Goal: Information Seeking & Learning: Learn about a topic

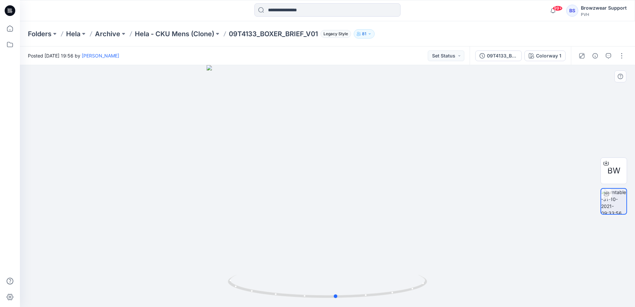
drag, startPoint x: 389, startPoint y: 205, endPoint x: 398, endPoint y: 213, distance: 12.2
click at [398, 213] on div at bounding box center [328, 186] width 616 height 242
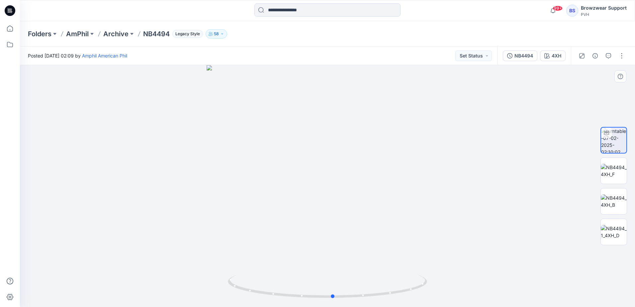
drag, startPoint x: 423, startPoint y: 204, endPoint x: 424, endPoint y: 221, distance: 17.3
click at [424, 221] on div at bounding box center [328, 186] width 616 height 242
click at [619, 56] on button "button" at bounding box center [622, 56] width 11 height 11
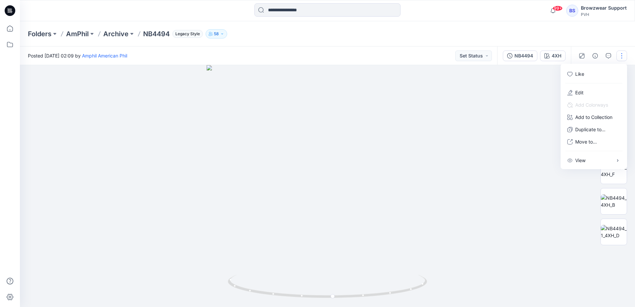
click at [609, 30] on div "Folders AmPhil Archive NB4494 Legacy Style 58" at bounding box center [328, 33] width 616 height 25
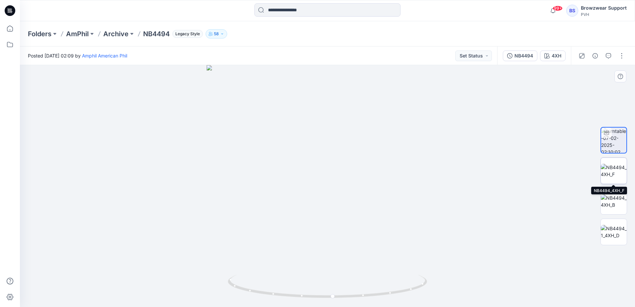
click at [625, 171] on img at bounding box center [614, 171] width 26 height 14
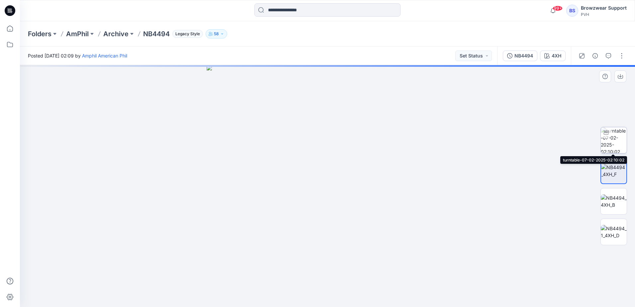
click at [615, 132] on img at bounding box center [614, 140] width 26 height 26
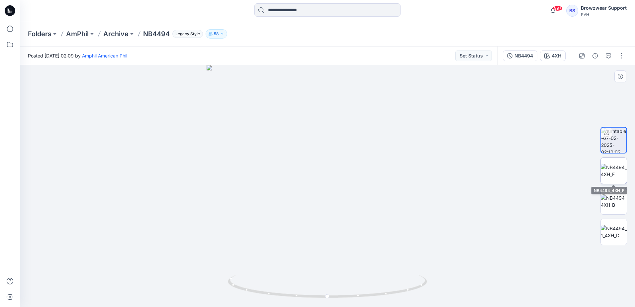
click at [619, 172] on img at bounding box center [614, 171] width 26 height 14
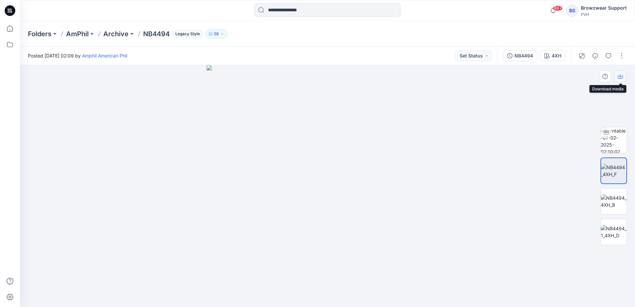
click at [621, 77] on icon "button" at bounding box center [621, 75] width 3 height 3
click at [617, 199] on img at bounding box center [614, 201] width 26 height 14
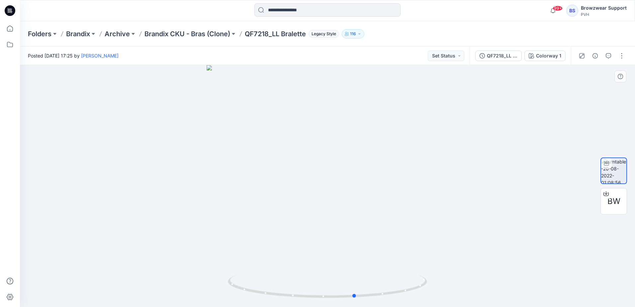
drag, startPoint x: 395, startPoint y: 194, endPoint x: 223, endPoint y: 198, distance: 171.5
click at [223, 198] on div at bounding box center [328, 186] width 616 height 242
drag, startPoint x: 456, startPoint y: 2, endPoint x: 481, endPoint y: 4, distance: 25.4
click at [476, 5] on div at bounding box center [328, 10] width 308 height 15
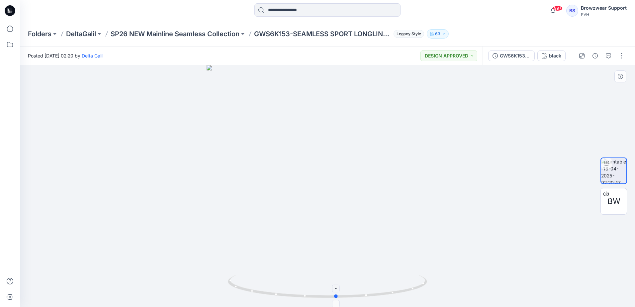
drag, startPoint x: 345, startPoint y: 300, endPoint x: 354, endPoint y: 290, distance: 13.7
click at [354, 290] on div at bounding box center [328, 186] width 616 height 242
click at [335, 222] on div at bounding box center [328, 186] width 616 height 242
click at [581, 55] on icon "button" at bounding box center [582, 55] width 5 height 5
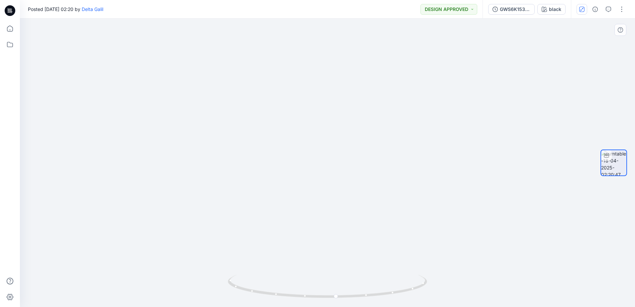
drag, startPoint x: 345, startPoint y: 249, endPoint x: 357, endPoint y: 172, distance: 78.1
click at [357, 172] on img at bounding box center [328, 104] width 406 height 406
drag, startPoint x: 335, startPoint y: 150, endPoint x: 335, endPoint y: 185, distance: 34.9
click at [335, 185] on img at bounding box center [327, 91] width 465 height 431
drag, startPoint x: 369, startPoint y: 297, endPoint x: 370, endPoint y: 290, distance: 7.1
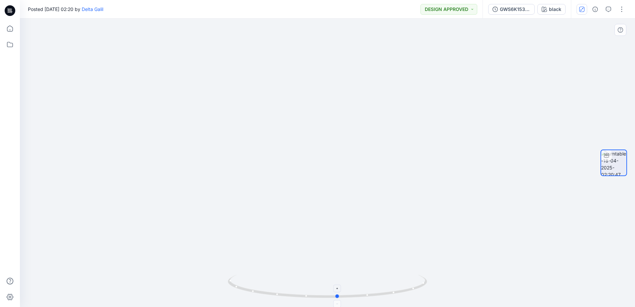
click at [370, 290] on icon at bounding box center [328, 287] width 201 height 25
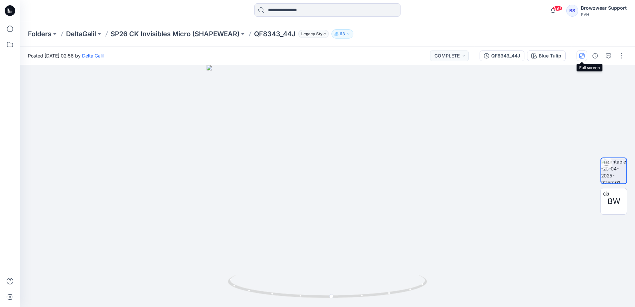
click at [580, 55] on icon "button" at bounding box center [582, 55] width 5 height 5
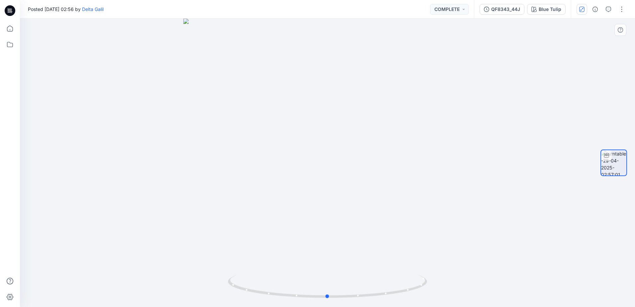
drag, startPoint x: 408, startPoint y: 197, endPoint x: 404, endPoint y: 200, distance: 5.3
click at [404, 200] on div at bounding box center [328, 163] width 616 height 288
drag, startPoint x: 353, startPoint y: 249, endPoint x: 363, endPoint y: 90, distance: 158.9
click at [363, 90] on img at bounding box center [327, 45] width 523 height 523
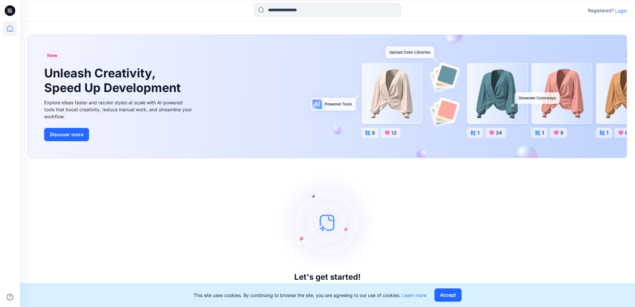
click at [417, 9] on div at bounding box center [328, 10] width 308 height 15
click at [153, 213] on div "Let's get started! Click New to add a style or create a folder." at bounding box center [328, 232] width 600 height 133
click at [622, 11] on p "Login" at bounding box center [622, 10] width 12 height 7
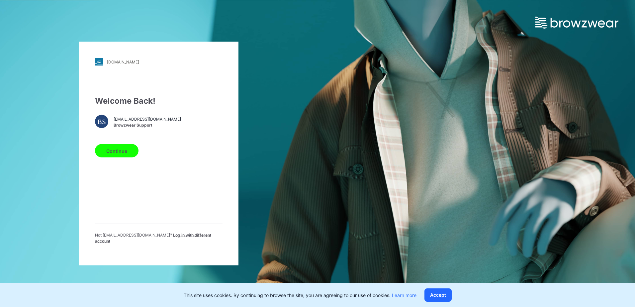
click at [121, 150] on button "Continue" at bounding box center [117, 150] width 44 height 13
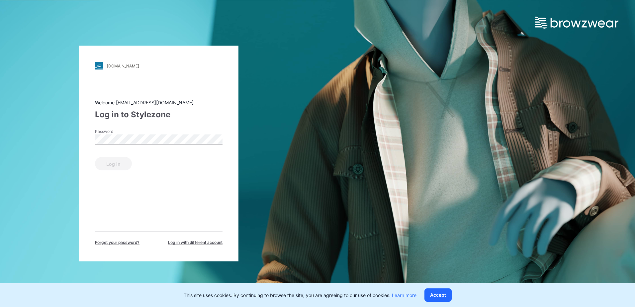
click at [155, 132] on div "Password" at bounding box center [159, 139] width 128 height 20
click at [116, 164] on button "Log in" at bounding box center [113, 163] width 37 height 13
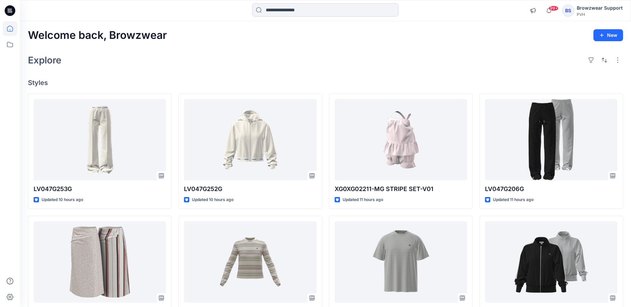
click at [289, 11] on input at bounding box center [325, 9] width 146 height 13
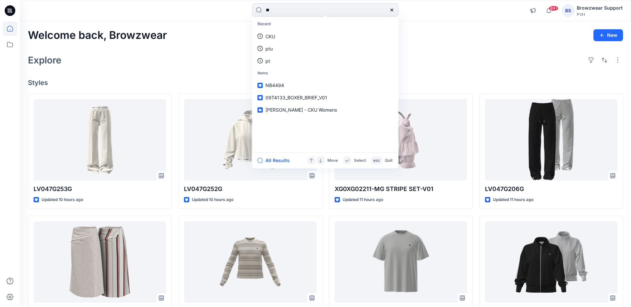
type input "***"
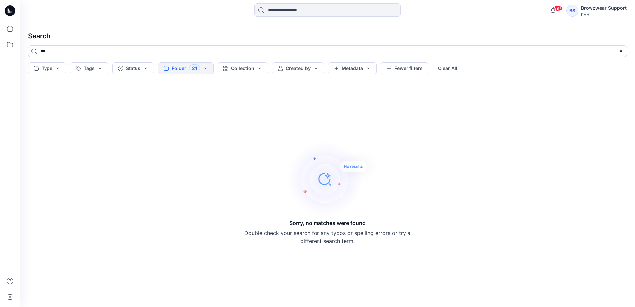
drag, startPoint x: 74, startPoint y: 53, endPoint x: 17, endPoint y: 49, distance: 56.6
click at [17, 49] on div "99+ Notifications Metro Knitting shared LV047G253G in SU26 CK Apparel Womens ML…" at bounding box center [317, 153] width 635 height 307
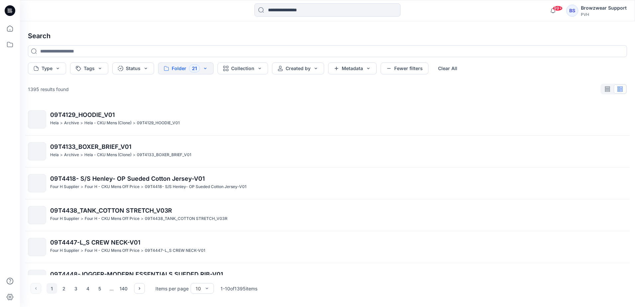
click at [206, 68] on button "Folder 21" at bounding box center [186, 68] width 56 height 12
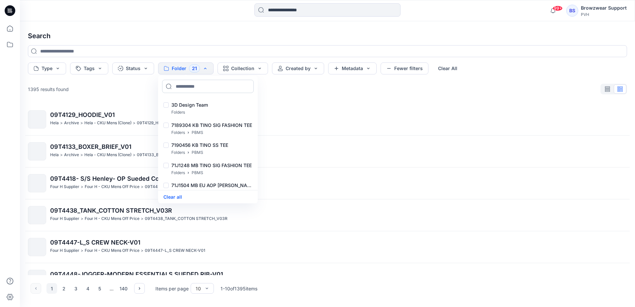
click at [192, 87] on input at bounding box center [208, 86] width 92 height 13
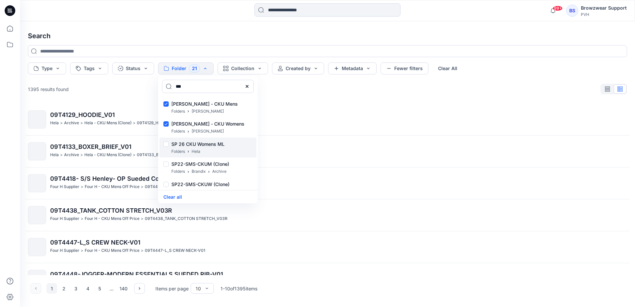
scroll to position [405, 0]
type input "***"
click at [167, 120] on div at bounding box center [166, 123] width 5 height 7
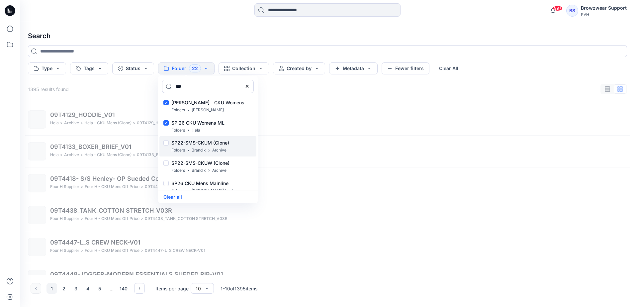
click at [165, 142] on div at bounding box center [166, 143] width 5 height 7
click at [167, 163] on div at bounding box center [166, 164] width 5 height 7
click at [165, 184] on div at bounding box center [166, 184] width 5 height 7
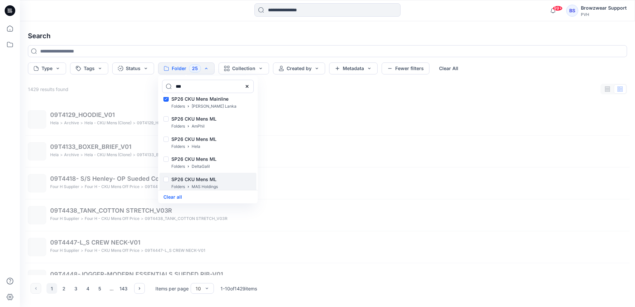
scroll to position [505, 0]
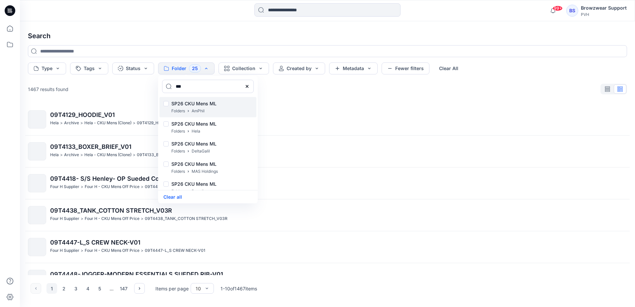
click at [167, 103] on div at bounding box center [166, 104] width 5 height 7
click at [165, 122] on div at bounding box center [166, 124] width 5 height 7
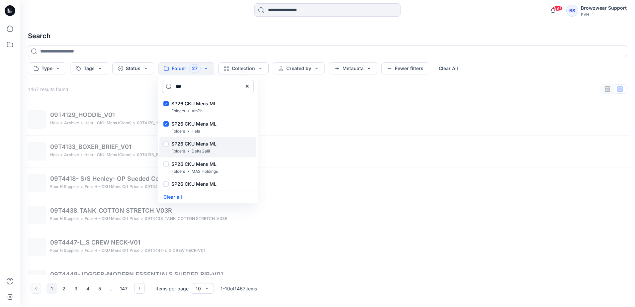
click at [167, 144] on div at bounding box center [166, 144] width 5 height 7
click at [167, 164] on div at bounding box center [166, 165] width 5 height 7
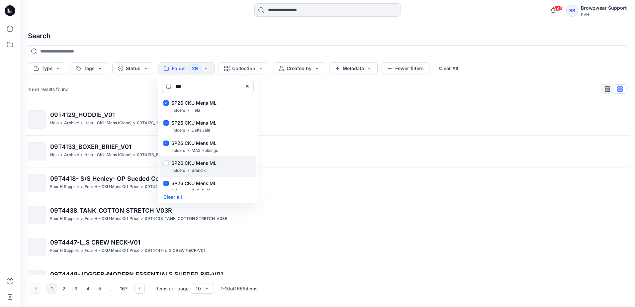
click at [166, 163] on div at bounding box center [166, 164] width 5 height 7
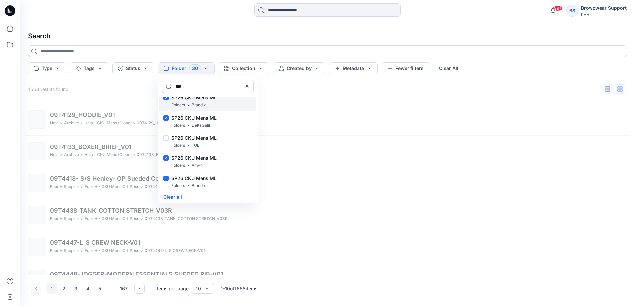
scroll to position [592, 0]
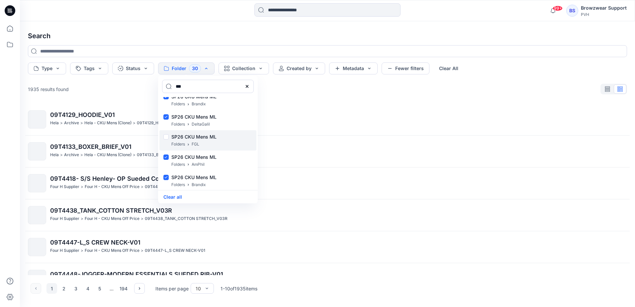
click at [165, 135] on div at bounding box center [166, 137] width 5 height 7
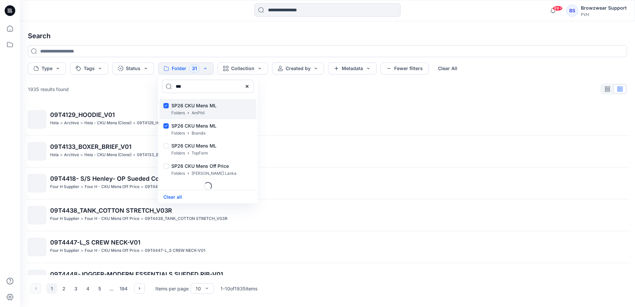
scroll to position [646, 0]
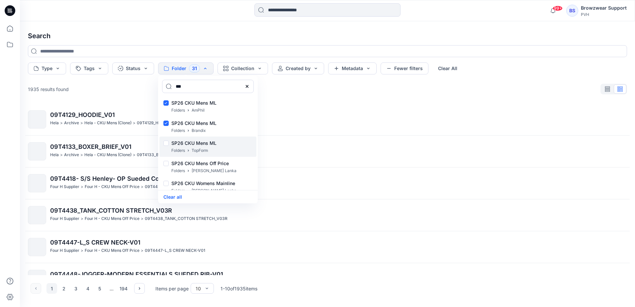
click at [167, 142] on div at bounding box center [166, 144] width 5 height 7
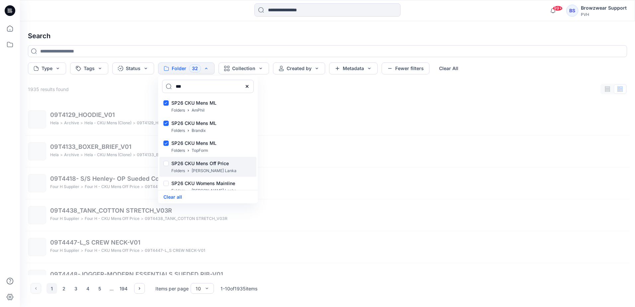
click at [168, 163] on div at bounding box center [166, 164] width 5 height 7
click at [167, 183] on div at bounding box center [166, 184] width 5 height 7
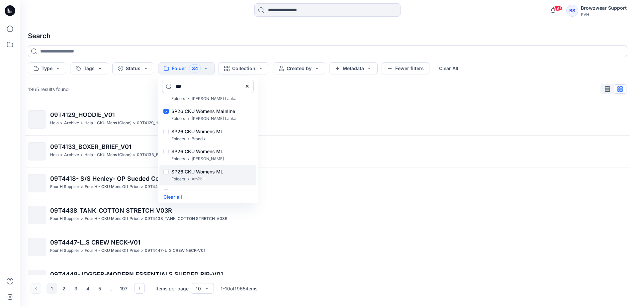
scroll to position [713, 0]
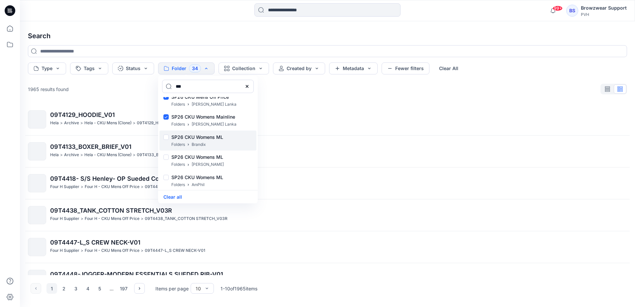
click at [167, 138] on div at bounding box center [166, 138] width 5 height 7
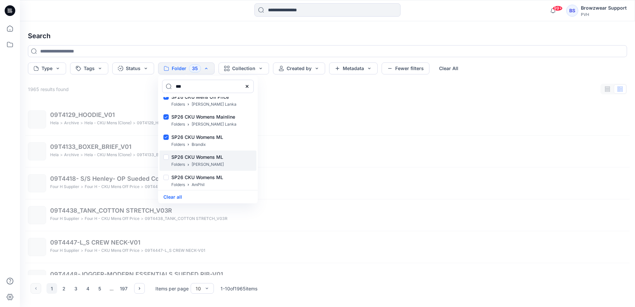
click at [167, 157] on div at bounding box center [166, 158] width 5 height 7
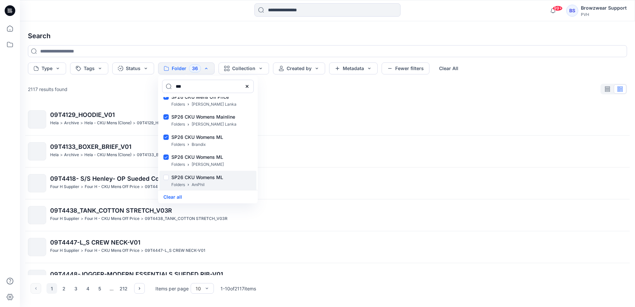
click at [166, 178] on div at bounding box center [166, 178] width 5 height 7
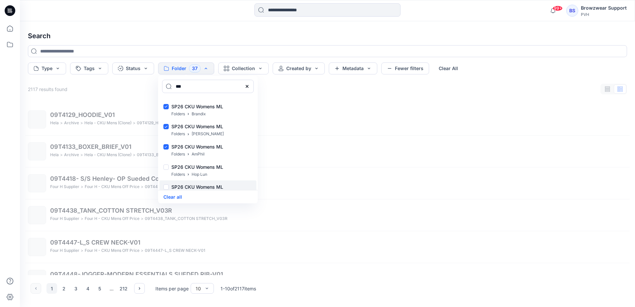
scroll to position [767, 0]
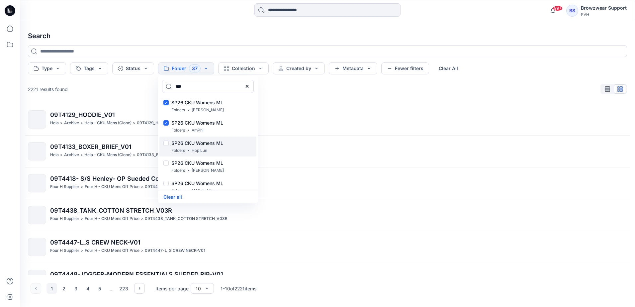
click at [167, 144] on div at bounding box center [166, 144] width 5 height 7
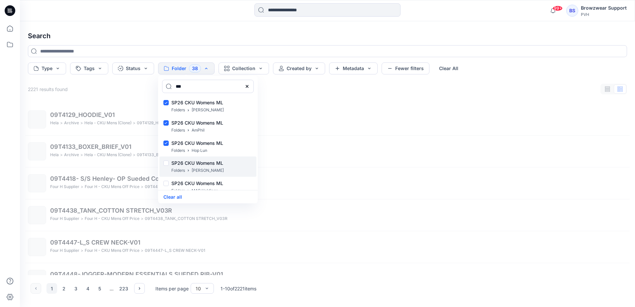
click at [166, 162] on div at bounding box center [166, 164] width 5 height 7
click at [166, 183] on div at bounding box center [166, 184] width 5 height 7
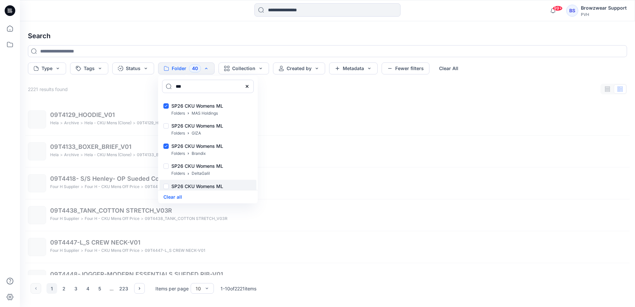
scroll to position [867, 0]
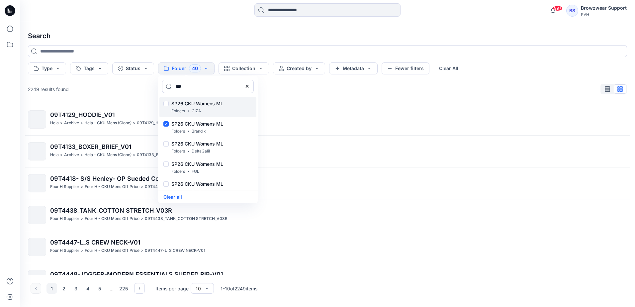
click at [166, 103] on div at bounding box center [166, 104] width 5 height 7
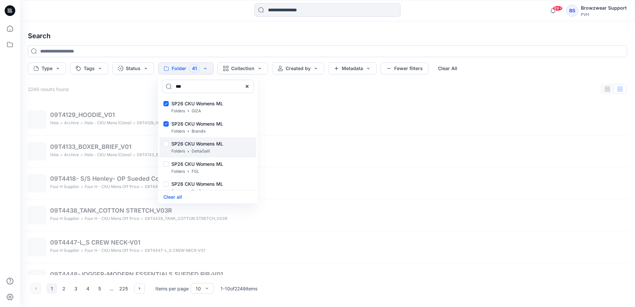
click at [166, 144] on div at bounding box center [166, 144] width 5 height 7
click at [167, 163] on div at bounding box center [166, 165] width 5 height 7
click at [166, 184] on div at bounding box center [166, 184] width 5 height 7
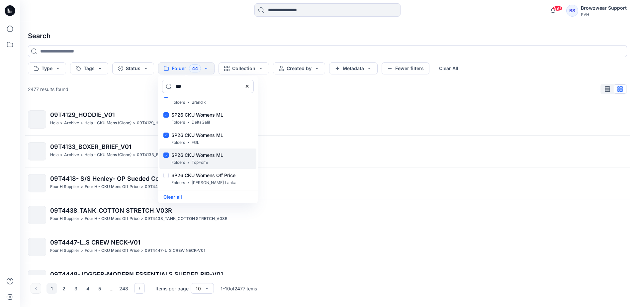
scroll to position [915, 0]
click at [167, 155] on div at bounding box center [166, 157] width 5 height 7
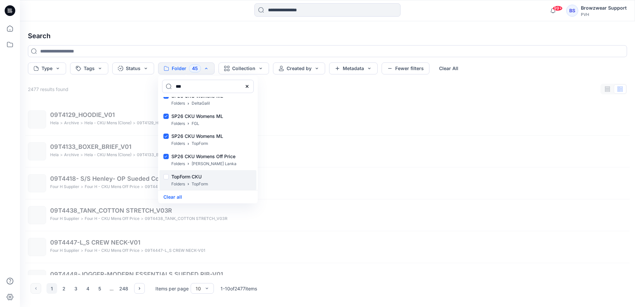
click at [166, 176] on div at bounding box center [166, 177] width 5 height 7
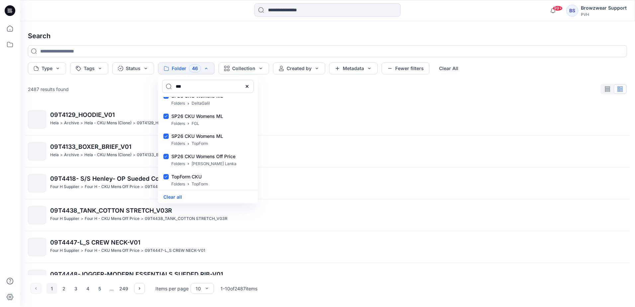
click at [348, 33] on h4 "Search" at bounding box center [328, 36] width 610 height 19
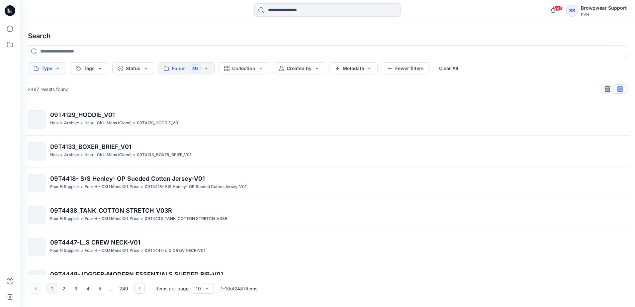
click at [53, 67] on button "Type" at bounding box center [47, 68] width 38 height 12
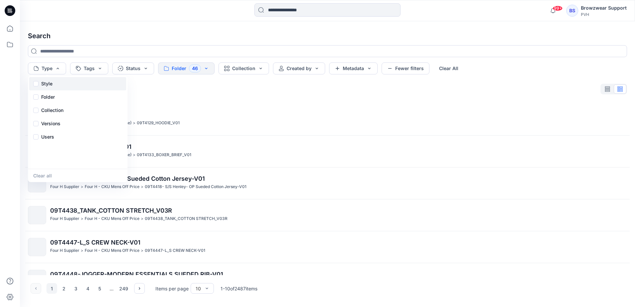
click at [33, 83] on div "Style" at bounding box center [77, 83] width 97 height 13
click at [35, 83] on div "Style" at bounding box center [77, 83] width 97 height 13
click at [35, 96] on div "Folder" at bounding box center [77, 96] width 97 height 13
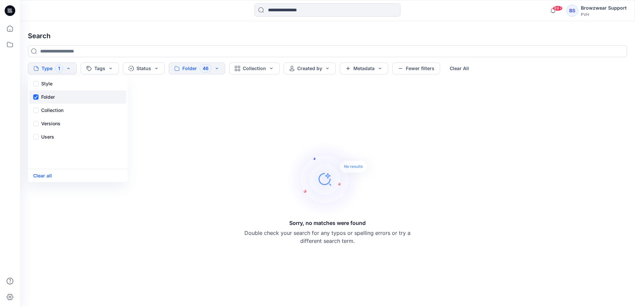
click at [36, 96] on div "Folder" at bounding box center [77, 96] width 97 height 13
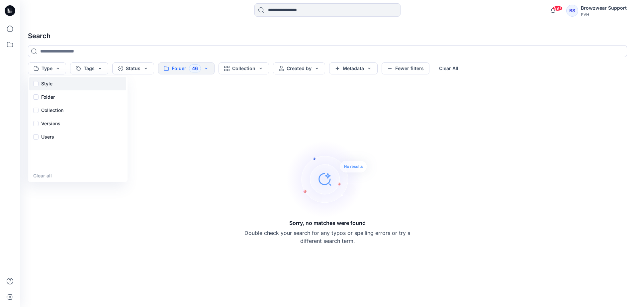
click at [36, 82] on div "Style" at bounding box center [77, 83] width 97 height 13
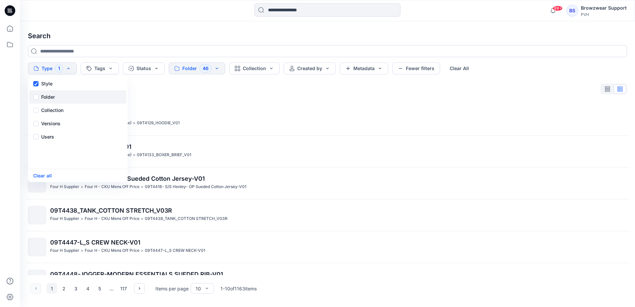
click at [35, 95] on div "Folder" at bounding box center [77, 96] width 97 height 13
click at [36, 111] on div "Collection" at bounding box center [77, 110] width 97 height 13
click at [35, 110] on div "Collection" at bounding box center [77, 110] width 97 height 13
click at [35, 97] on div "Folder" at bounding box center [77, 96] width 97 height 13
click at [153, 83] on div "1163 results found" at bounding box center [328, 88] width 610 height 13
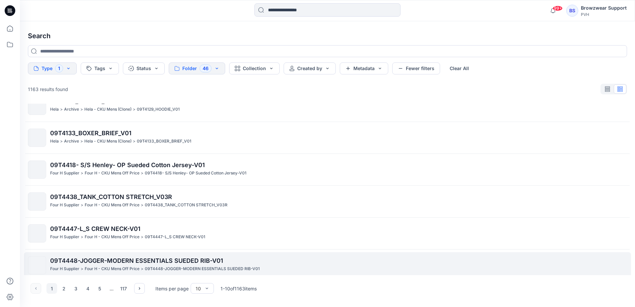
scroll to position [0, 0]
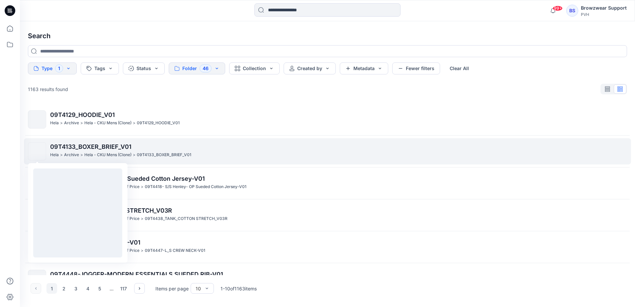
click at [37, 152] on img at bounding box center [37, 152] width 0 height 0
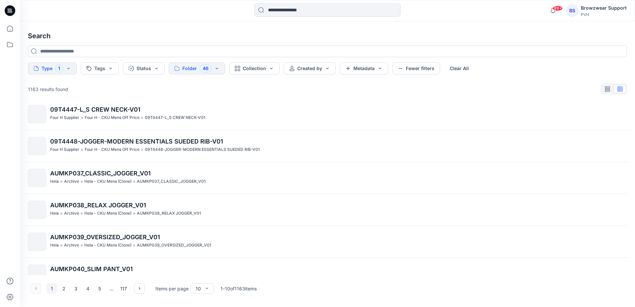
scroll to position [148, 0]
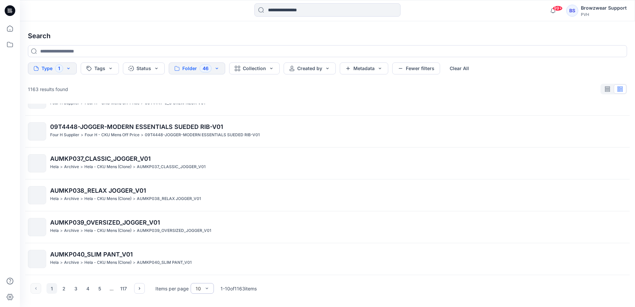
click at [204, 286] on div "10" at bounding box center [198, 288] width 12 height 7
click at [201, 274] on div "100" at bounding box center [202, 275] width 21 height 12
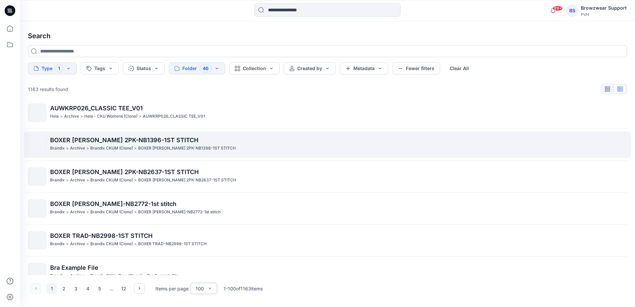
scroll to position [1444, 0]
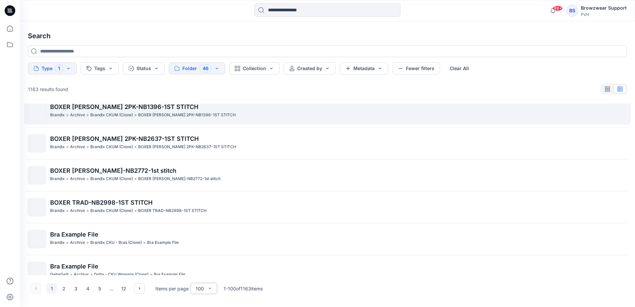
click at [37, 113] on div at bounding box center [37, 112] width 18 height 18
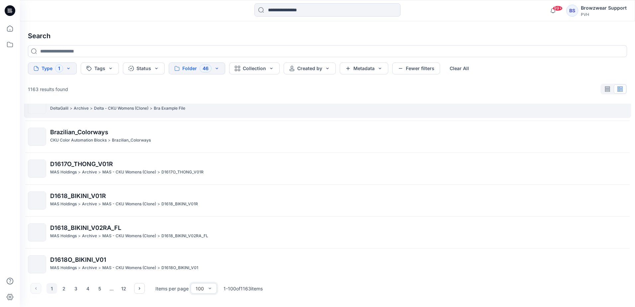
scroll to position [1643, 0]
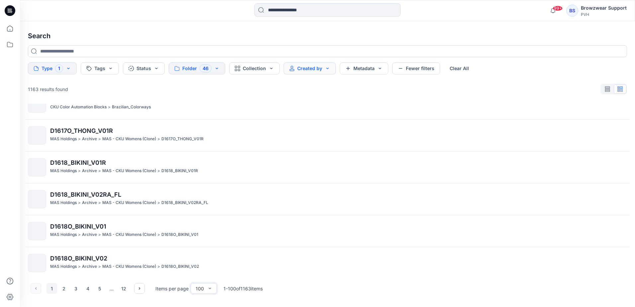
click at [326, 68] on button "Created by" at bounding box center [310, 68] width 52 height 12
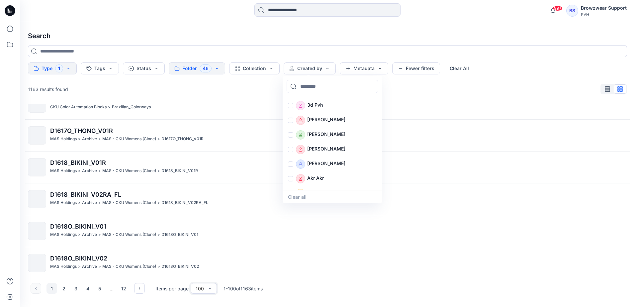
click at [366, 35] on h4 "Search" at bounding box center [328, 36] width 610 height 19
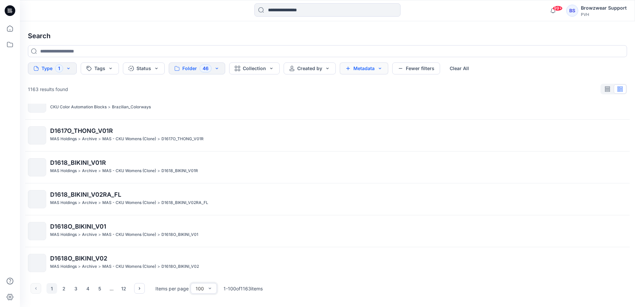
click at [373, 71] on button "Metadata" at bounding box center [364, 68] width 49 height 12
click at [275, 90] on div "1163 results found" at bounding box center [328, 88] width 610 height 13
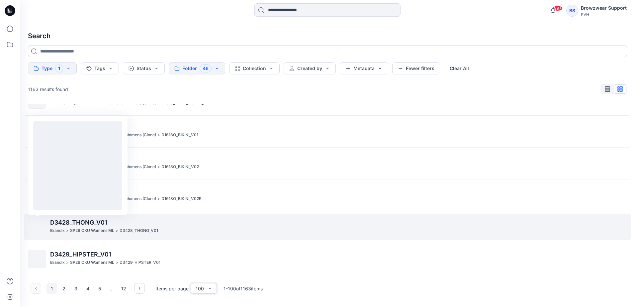
scroll to position [1776, 0]
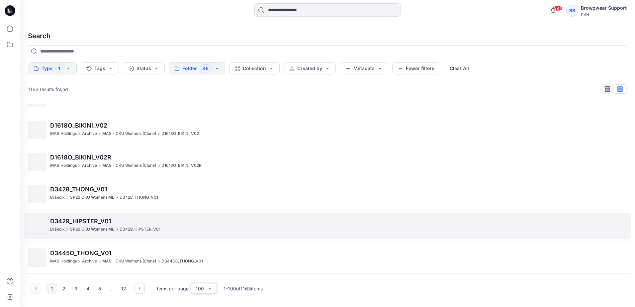
click at [66, 220] on span "D3429_HIPSTER_V01" at bounding box center [80, 221] width 61 height 7
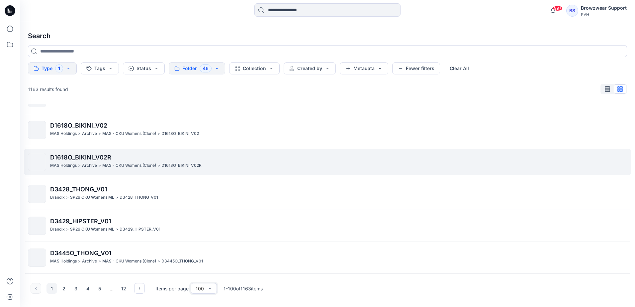
click at [65, 157] on span "D1618O_BIKINI_V02R" at bounding box center [80, 157] width 61 height 7
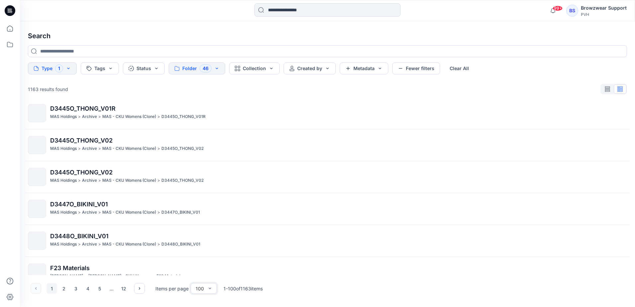
scroll to position [1976, 0]
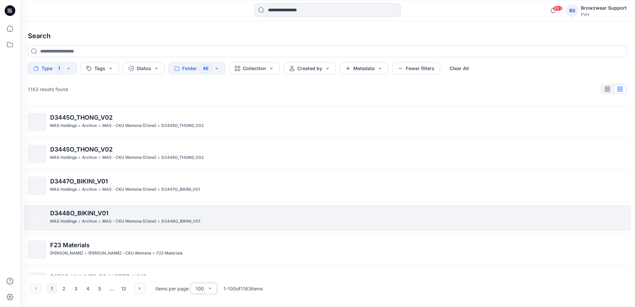
click at [58, 215] on span "D3448O_BIKINI_V01" at bounding box center [79, 213] width 58 height 7
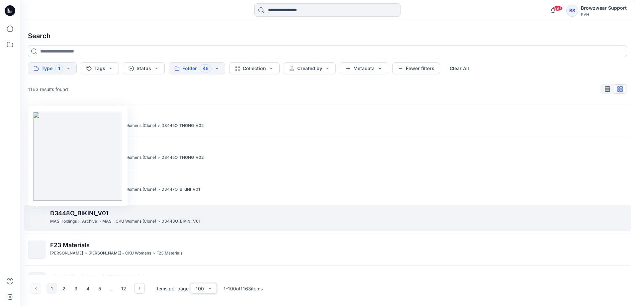
click at [37, 218] on img at bounding box center [37, 218] width 0 height 0
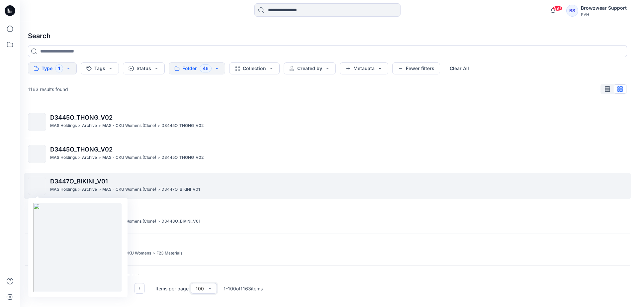
click at [37, 186] on img at bounding box center [37, 186] width 0 height 0
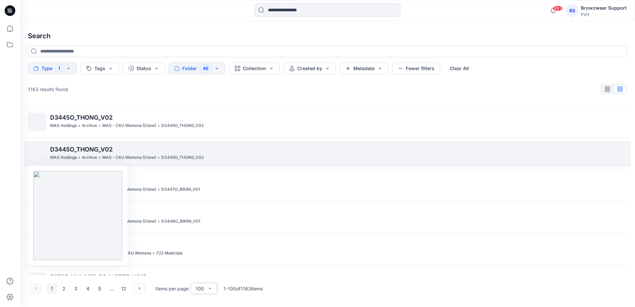
click at [37, 154] on img at bounding box center [37, 154] width 0 height 0
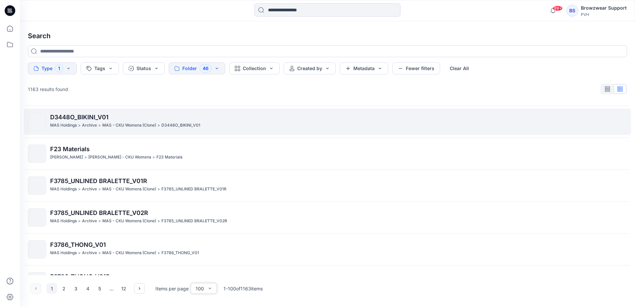
scroll to position [2075, 0]
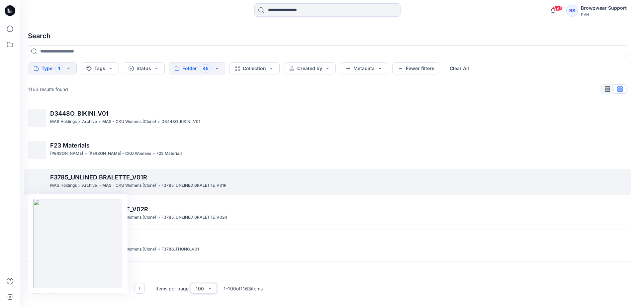
click at [37, 182] on img at bounding box center [37, 182] width 0 height 0
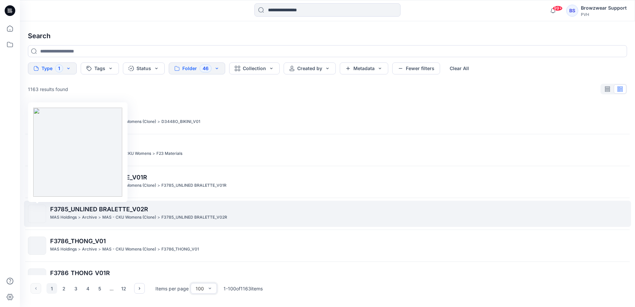
click at [37, 214] on img at bounding box center [37, 214] width 0 height 0
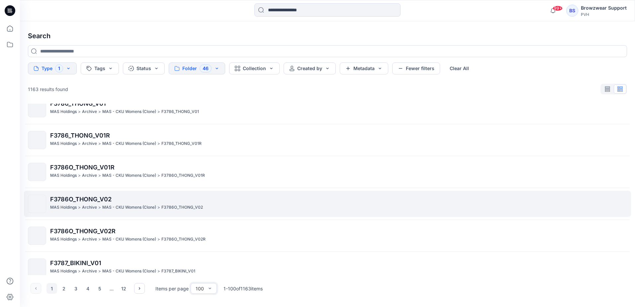
scroll to position [2241, 0]
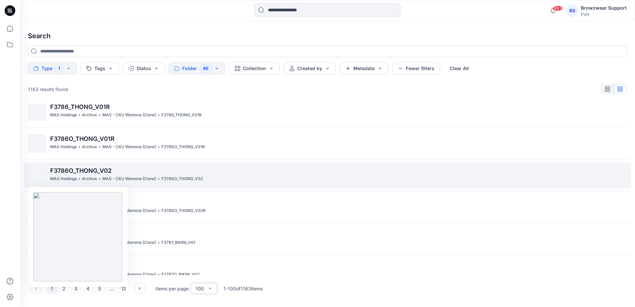
click at [37, 175] on img at bounding box center [37, 175] width 0 height 0
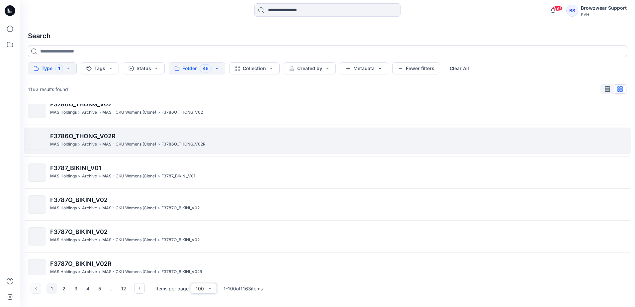
scroll to position [2341, 0]
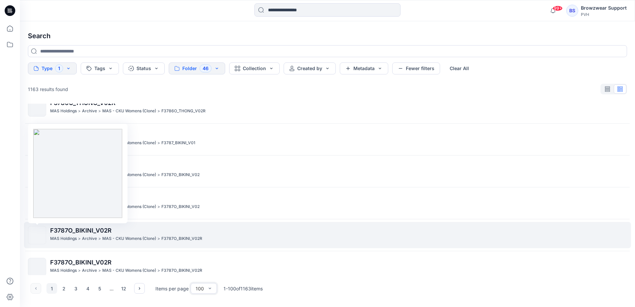
click at [37, 235] on img at bounding box center [37, 235] width 0 height 0
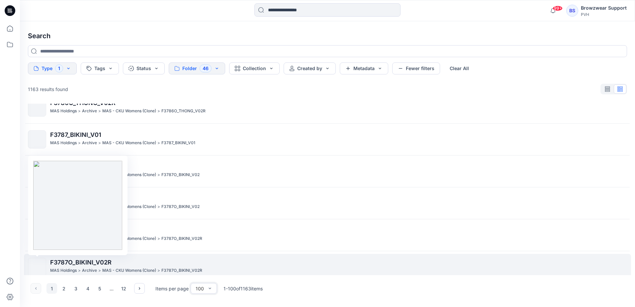
click at [37, 267] on img at bounding box center [37, 267] width 0 height 0
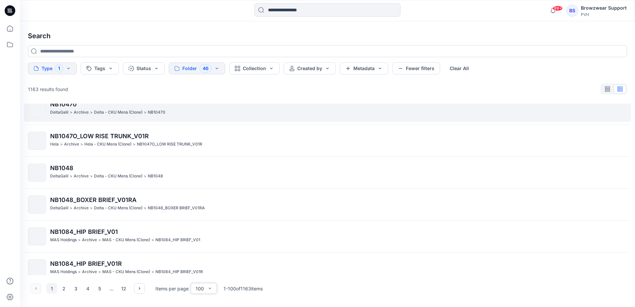
scroll to position [3019, 0]
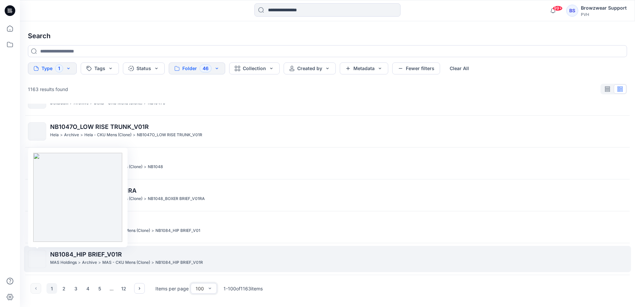
click at [37, 259] on img at bounding box center [37, 259] width 0 height 0
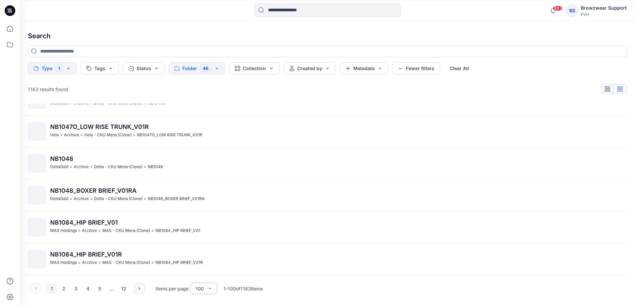
click at [139, 289] on icon "button" at bounding box center [139, 288] width 1 height 2
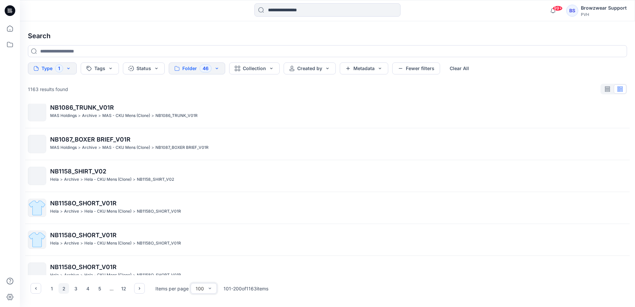
scroll to position [0, 0]
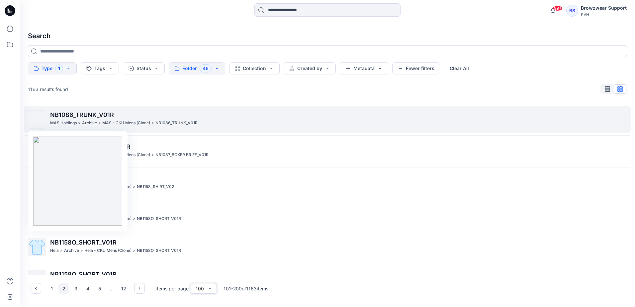
click at [37, 120] on img at bounding box center [37, 120] width 0 height 0
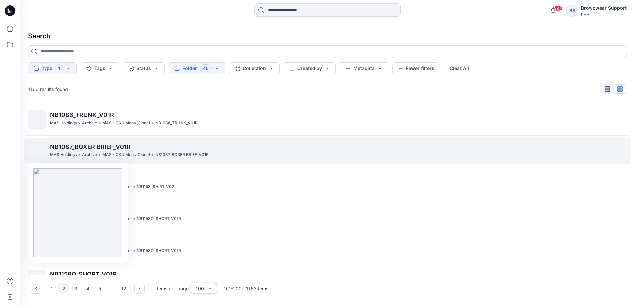
click at [37, 152] on img at bounding box center [37, 152] width 0 height 0
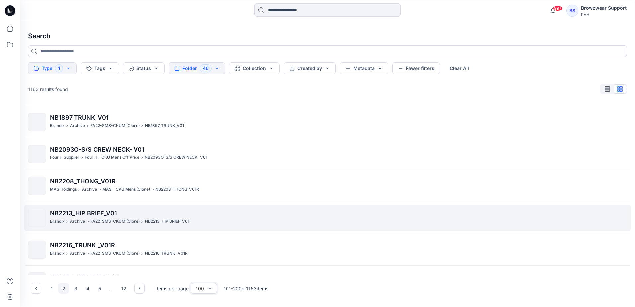
scroll to position [731, 0]
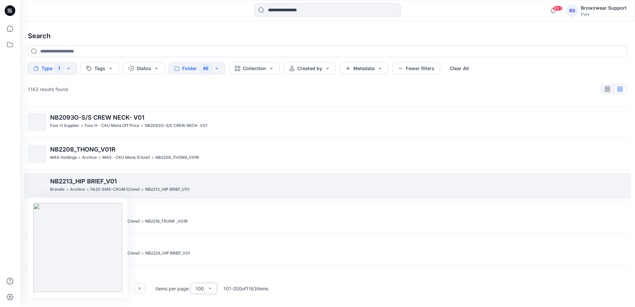
click at [37, 186] on img at bounding box center [37, 186] width 0 height 0
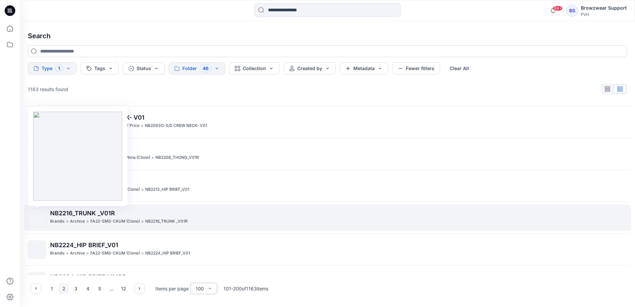
click at [37, 218] on img at bounding box center [37, 218] width 0 height 0
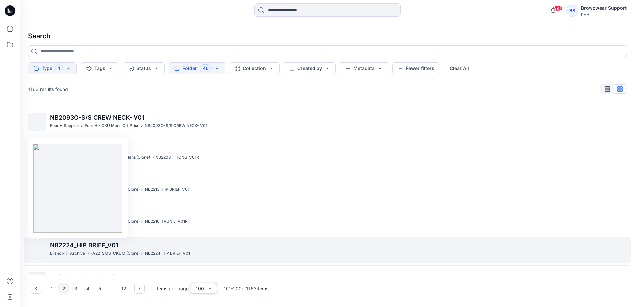
click at [37, 250] on img at bounding box center [37, 250] width 0 height 0
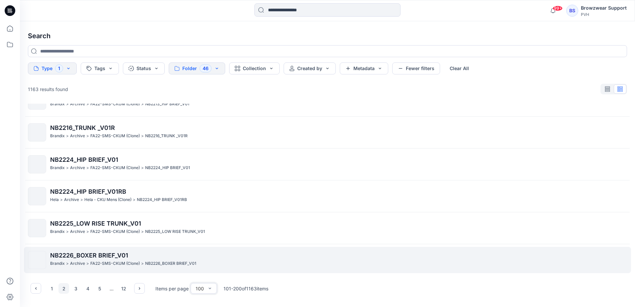
scroll to position [831, 0]
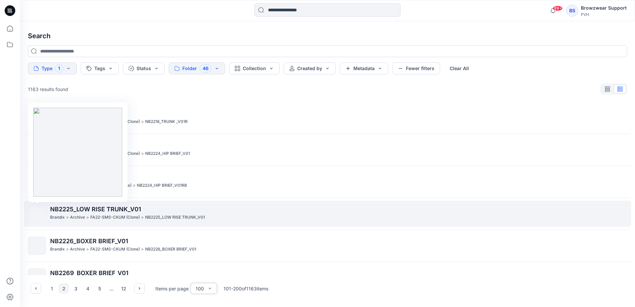
click at [37, 214] on img at bounding box center [37, 214] width 0 height 0
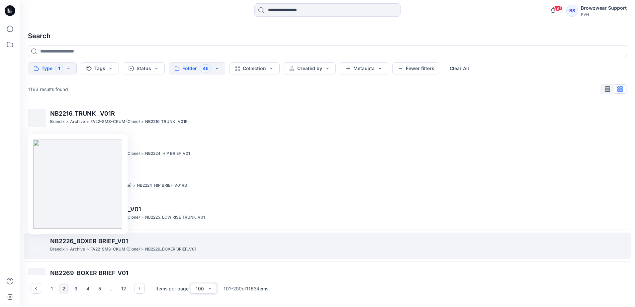
click at [37, 246] on img at bounding box center [37, 246] width 0 height 0
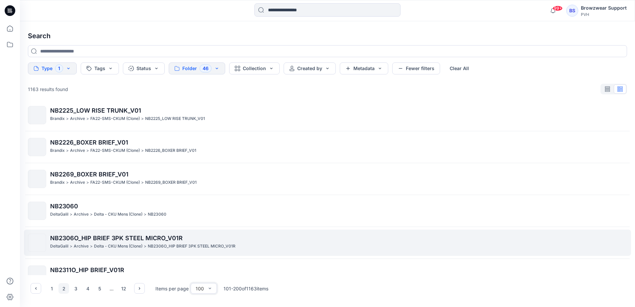
scroll to position [931, 0]
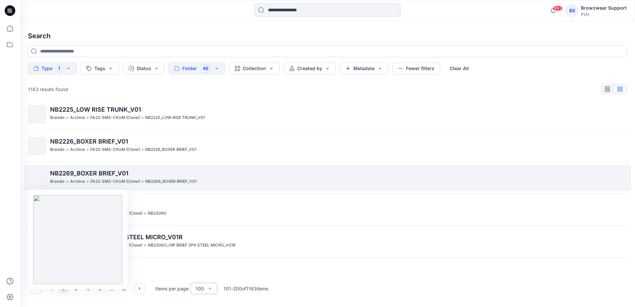
click at [37, 178] on img at bounding box center [37, 178] width 0 height 0
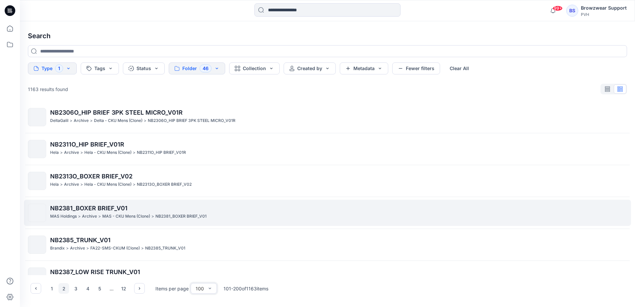
scroll to position [1064, 0]
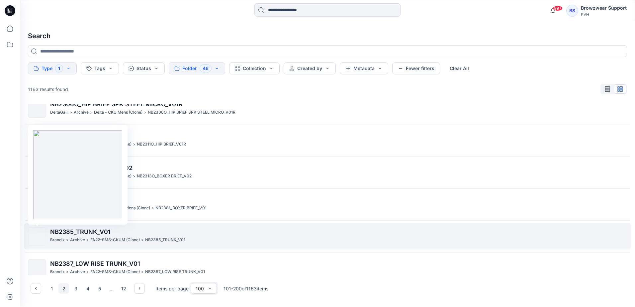
click at [37, 237] on img at bounding box center [37, 237] width 0 height 0
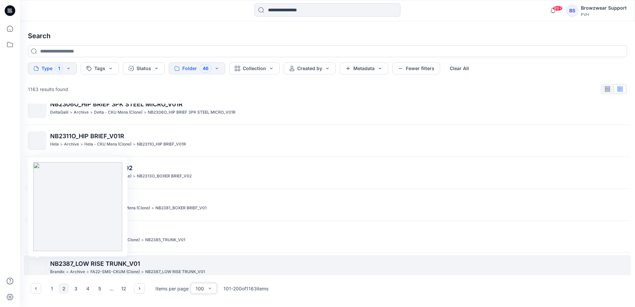
click at [37, 269] on img at bounding box center [37, 269] width 0 height 0
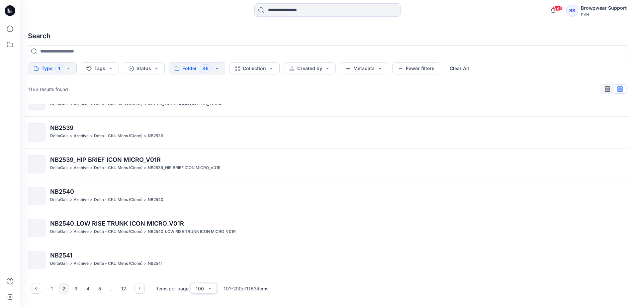
scroll to position [1429, 0]
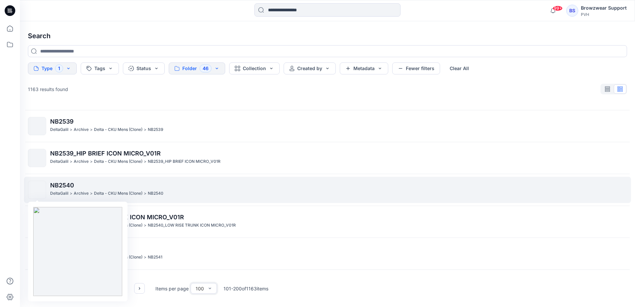
click at [37, 190] on img at bounding box center [37, 190] width 0 height 0
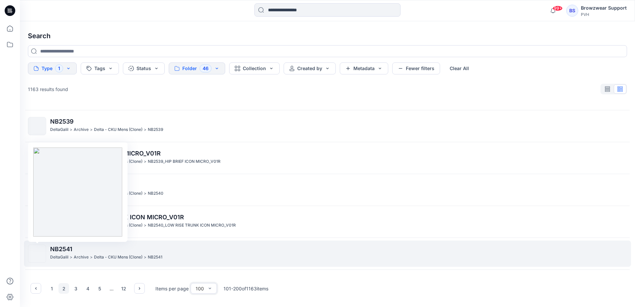
click at [37, 254] on img at bounding box center [37, 254] width 0 height 0
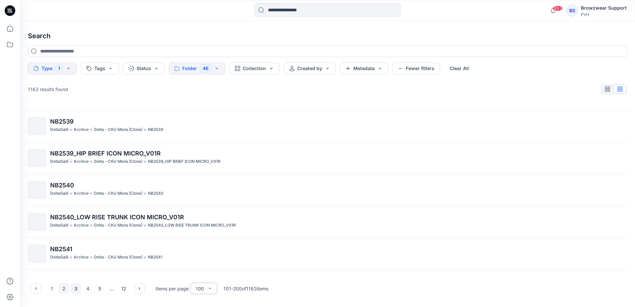
click at [77, 288] on button "3" at bounding box center [75, 288] width 11 height 11
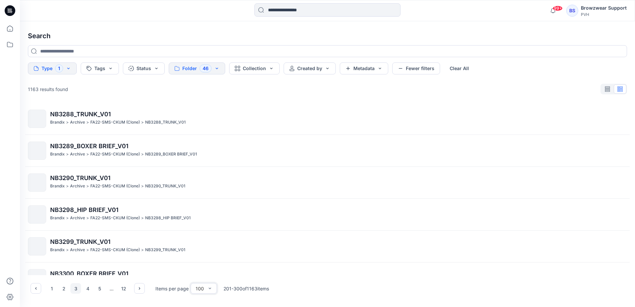
scroll to position [565, 0]
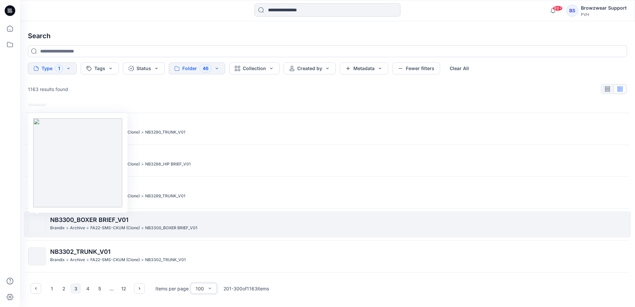
click at [37, 225] on img at bounding box center [37, 225] width 0 height 0
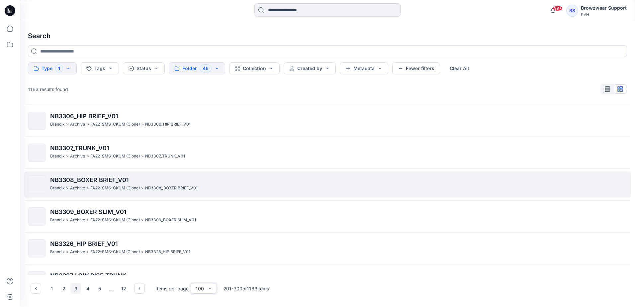
scroll to position [764, 0]
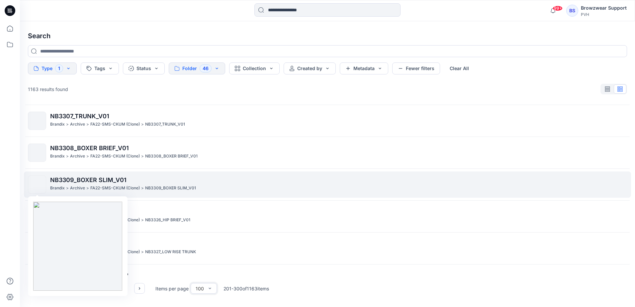
click at [37, 185] on img at bounding box center [37, 185] width 0 height 0
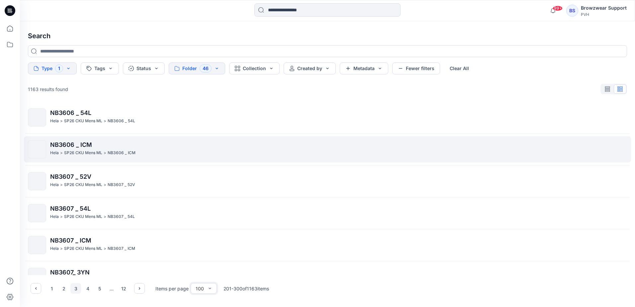
scroll to position [1163, 0]
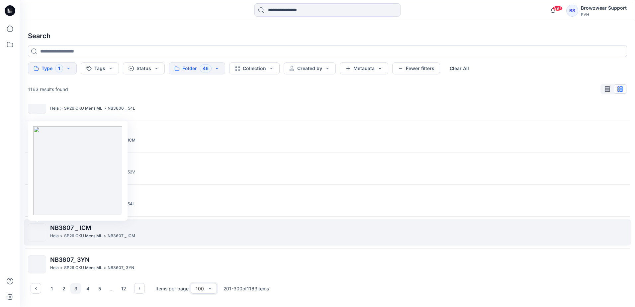
click at [37, 233] on img at bounding box center [37, 233] width 0 height 0
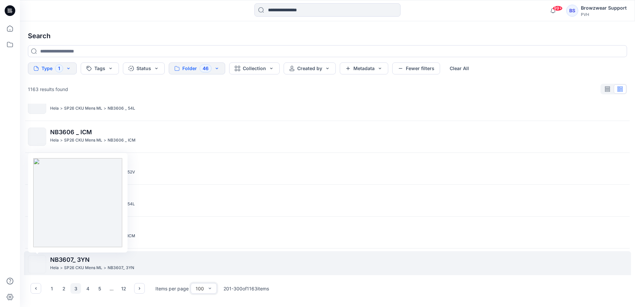
click at [37, 265] on img at bounding box center [37, 265] width 0 height 0
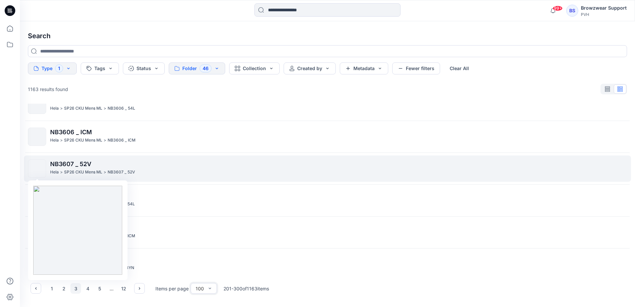
click at [37, 169] on img at bounding box center [37, 169] width 0 height 0
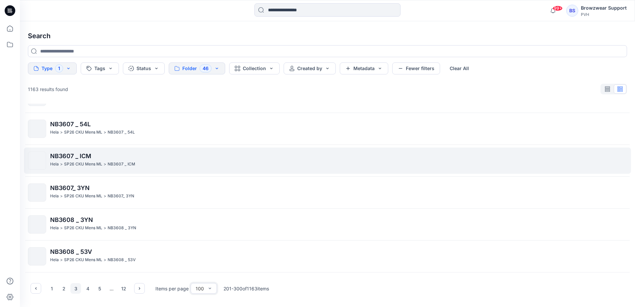
scroll to position [1296, 0]
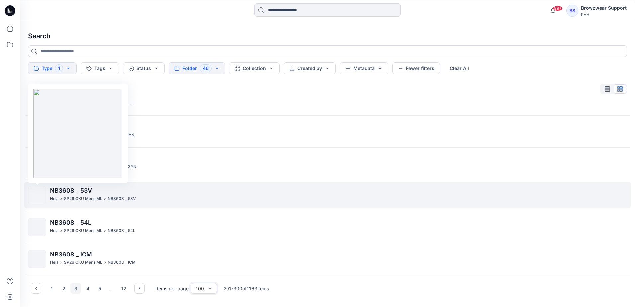
click at [37, 195] on img at bounding box center [37, 195] width 0 height 0
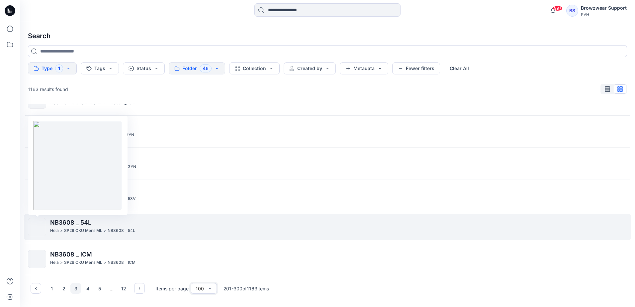
click at [37, 227] on img at bounding box center [37, 227] width 0 height 0
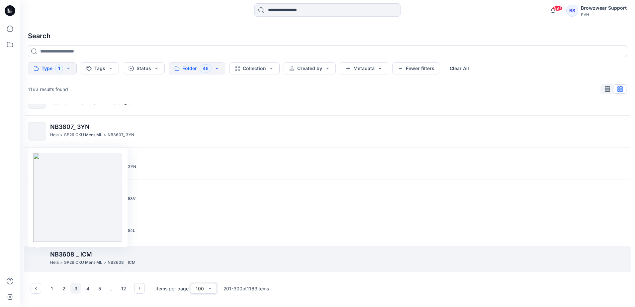
click at [37, 259] on img at bounding box center [37, 259] width 0 height 0
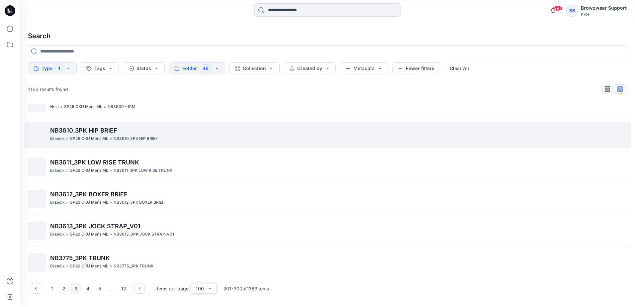
scroll to position [1595, 0]
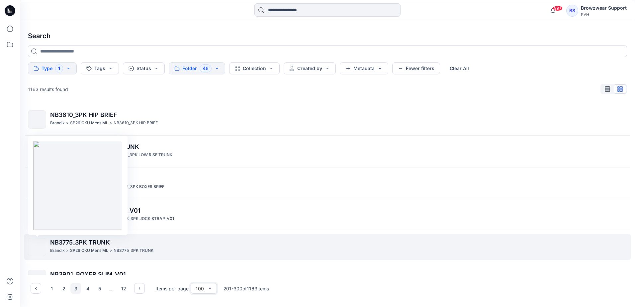
click at [37, 247] on img at bounding box center [37, 247] width 0 height 0
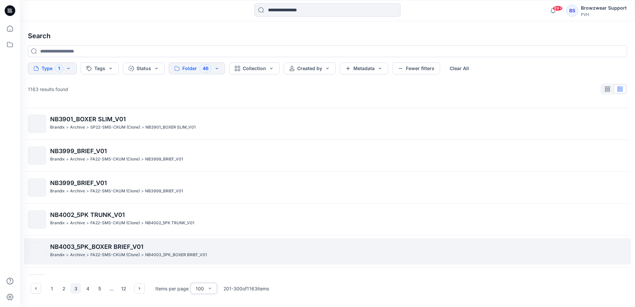
scroll to position [1762, 0]
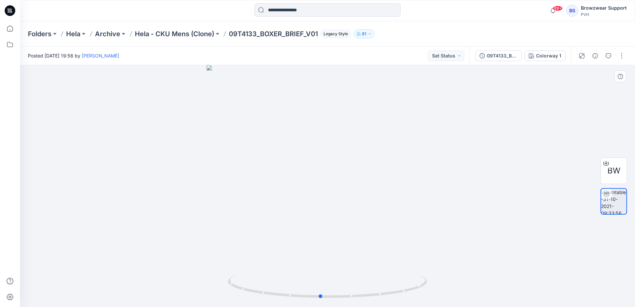
drag, startPoint x: 355, startPoint y: 211, endPoint x: 348, endPoint y: 223, distance: 13.3
click at [348, 223] on div at bounding box center [328, 186] width 616 height 242
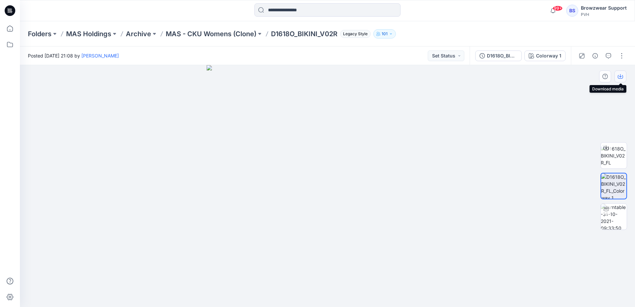
click at [624, 76] on button "button" at bounding box center [621, 76] width 12 height 12
click at [619, 217] on img at bounding box center [614, 217] width 26 height 26
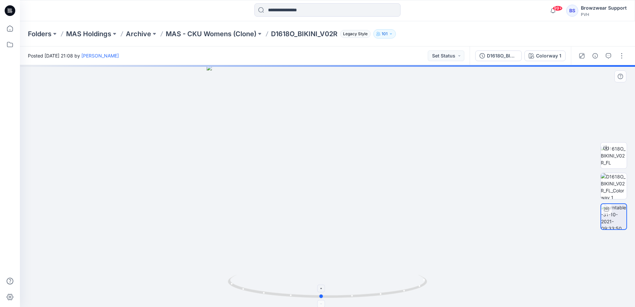
drag, startPoint x: 407, startPoint y: 283, endPoint x: 401, endPoint y: 284, distance: 6.4
click at [401, 284] on icon at bounding box center [328, 287] width 201 height 25
click at [463, 16] on div at bounding box center [328, 10] width 308 height 15
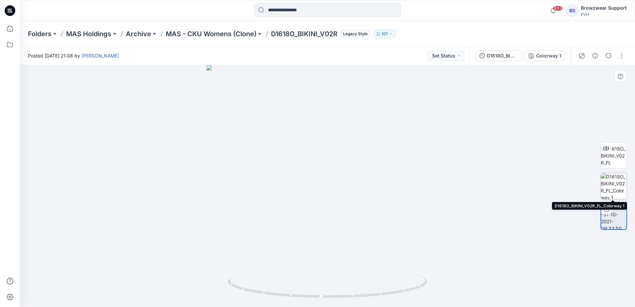
click at [611, 190] on img at bounding box center [614, 186] width 26 height 26
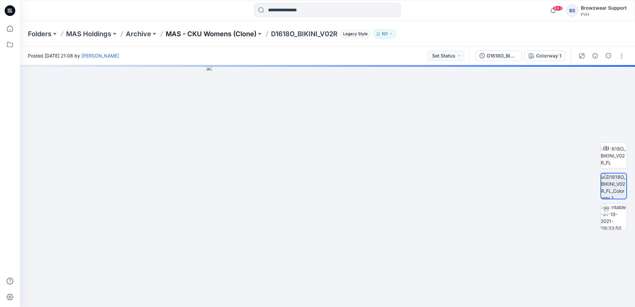
click at [236, 33] on p "MAS - CKU Womens (Clone)" at bounding box center [211, 33] width 91 height 9
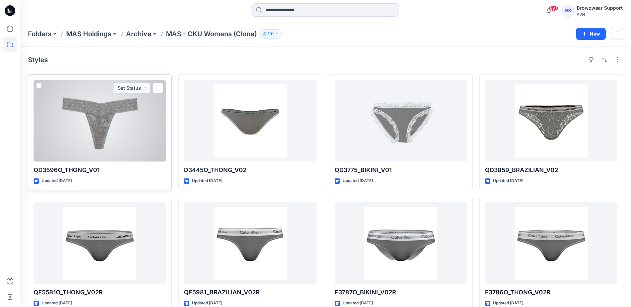
click at [138, 128] on div at bounding box center [100, 120] width 132 height 81
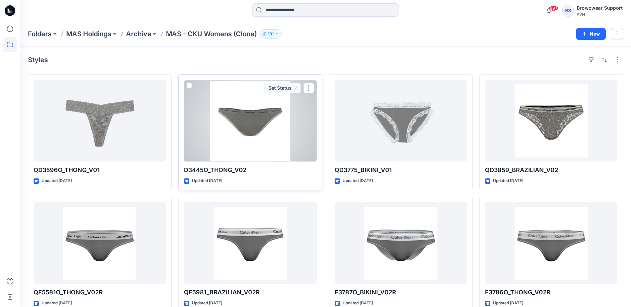
click at [240, 130] on div at bounding box center [250, 120] width 132 height 81
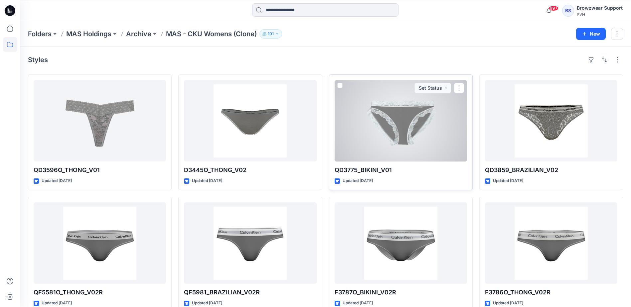
click at [365, 127] on div at bounding box center [400, 120] width 132 height 81
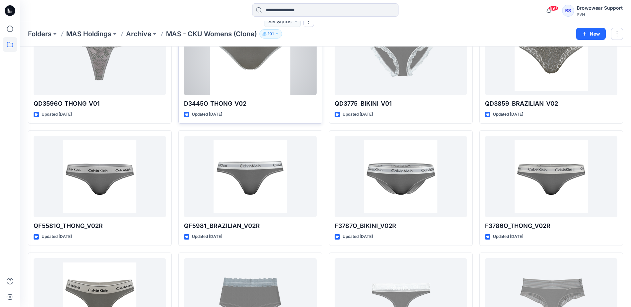
scroll to position [160, 0]
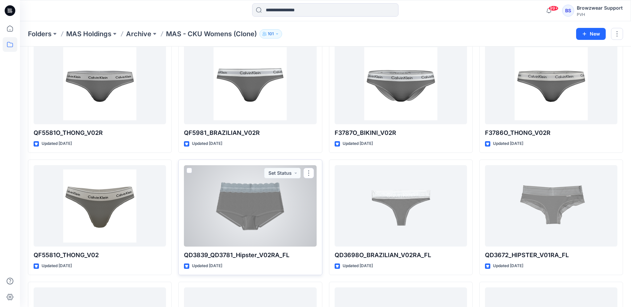
click at [253, 197] on div at bounding box center [250, 205] width 132 height 81
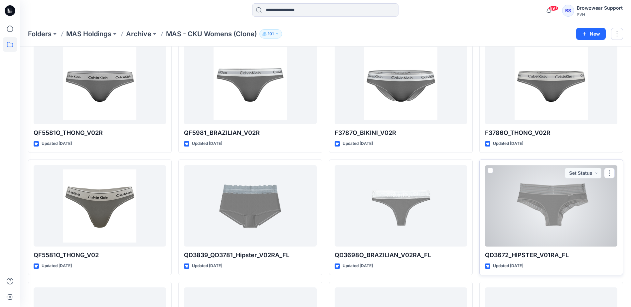
click at [523, 208] on div at bounding box center [551, 205] width 132 height 81
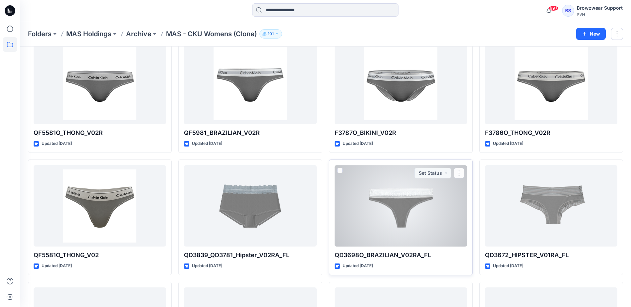
click at [422, 209] on div at bounding box center [400, 205] width 132 height 81
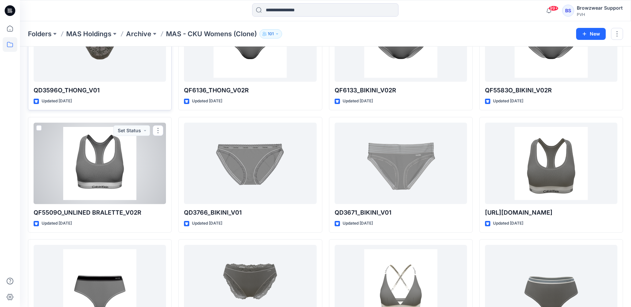
scroll to position [459, 0]
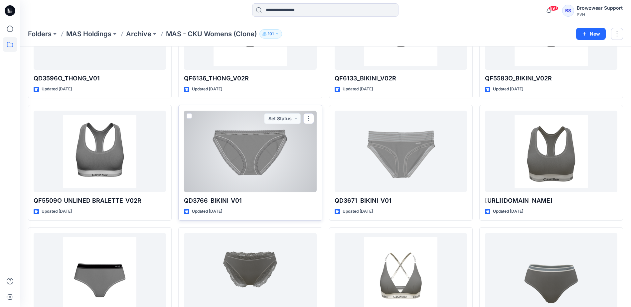
click at [267, 174] on div at bounding box center [250, 151] width 132 height 81
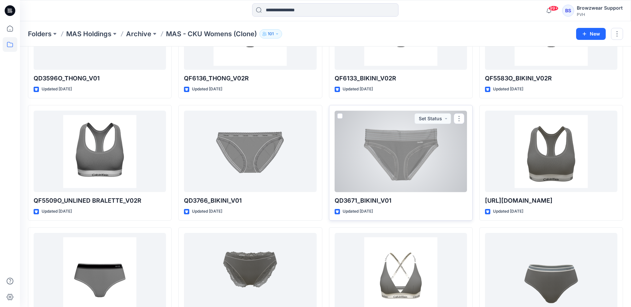
click at [408, 163] on div at bounding box center [400, 151] width 132 height 81
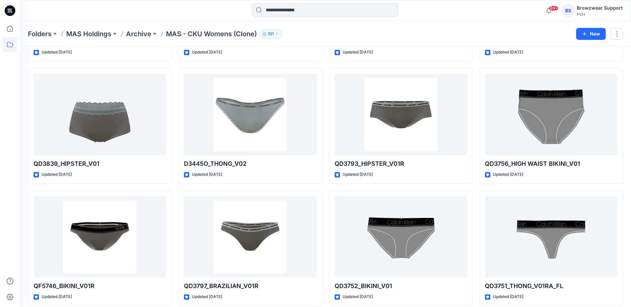
scroll to position [892, 0]
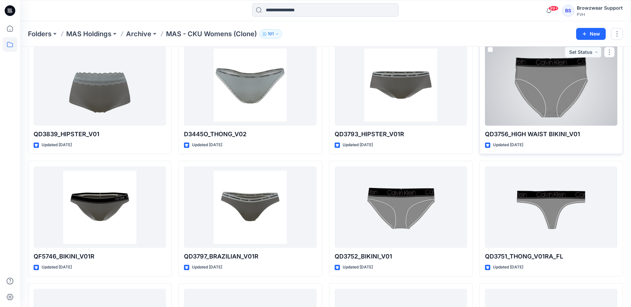
click at [542, 92] on div at bounding box center [551, 84] width 132 height 81
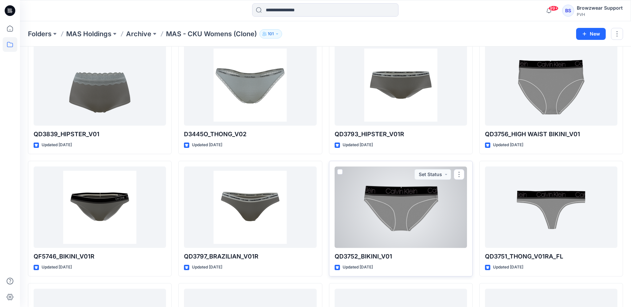
click at [438, 203] on div at bounding box center [400, 207] width 132 height 81
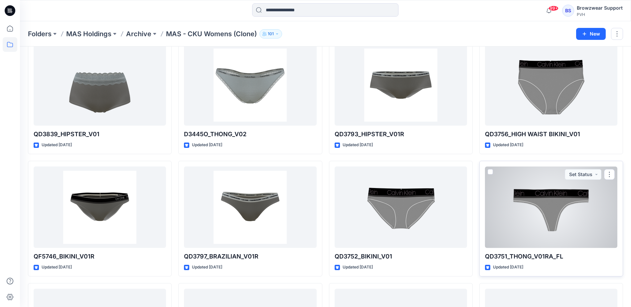
click at [520, 213] on div at bounding box center [551, 207] width 132 height 81
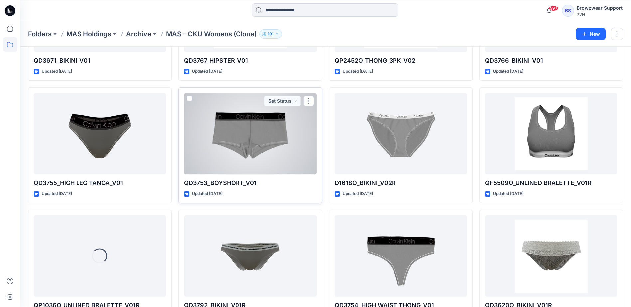
scroll to position [1457, 0]
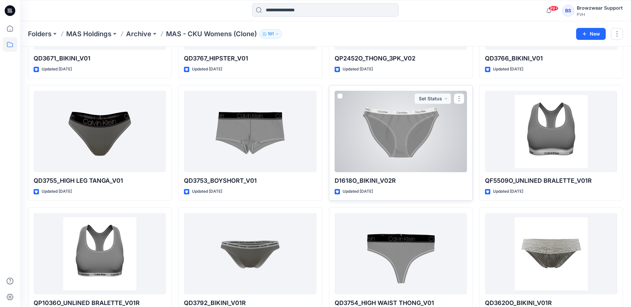
click at [445, 153] on div at bounding box center [400, 131] width 132 height 81
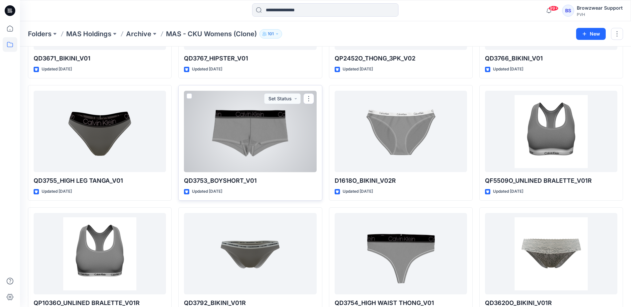
click at [283, 133] on div at bounding box center [250, 131] width 132 height 81
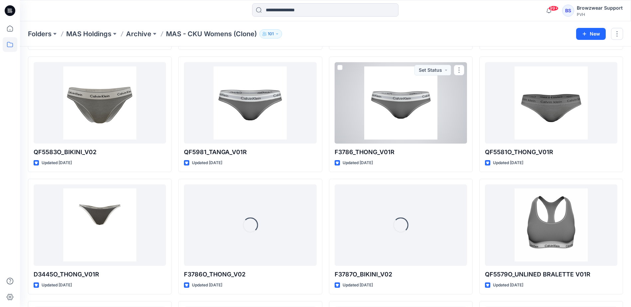
scroll to position [1827, 0]
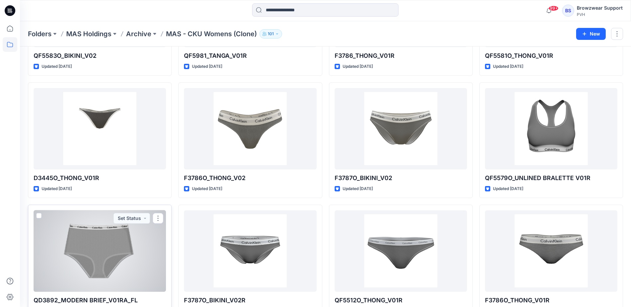
click at [110, 249] on div at bounding box center [100, 250] width 132 height 81
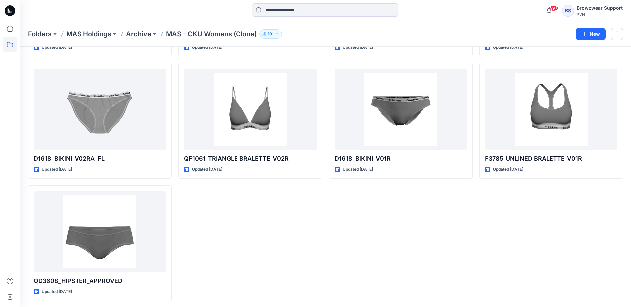
scroll to position [2949, 0]
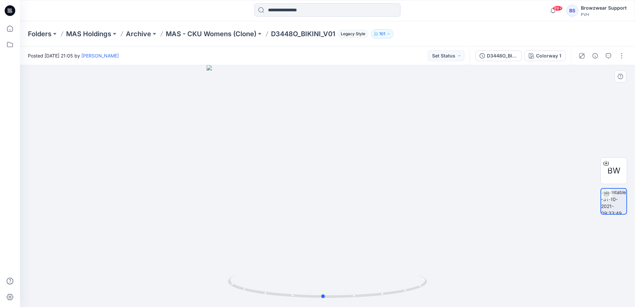
drag, startPoint x: 366, startPoint y: 268, endPoint x: 162, endPoint y: 263, distance: 203.8
click at [162, 263] on div at bounding box center [328, 186] width 616 height 242
drag, startPoint x: 395, startPoint y: 177, endPoint x: 411, endPoint y: 184, distance: 17.7
click at [411, 184] on div at bounding box center [328, 186] width 616 height 242
drag, startPoint x: 389, startPoint y: 236, endPoint x: 400, endPoint y: 237, distance: 11.0
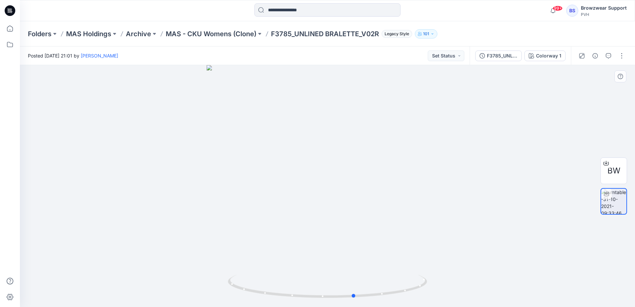
click at [400, 237] on div at bounding box center [328, 186] width 616 height 242
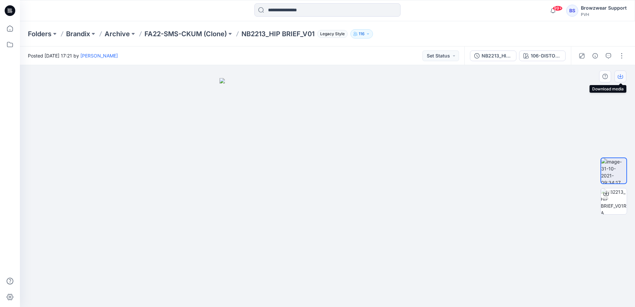
click at [623, 74] on icon "button" at bounding box center [620, 76] width 5 height 5
click at [619, 32] on div "Folders Brandix Archive FA22-SMS-CKUM (Clone) NB2216_TRUNK _V01R Legacy Style 1…" at bounding box center [328, 33] width 616 height 25
click at [621, 75] on icon "button" at bounding box center [620, 76] width 5 height 5
click at [620, 77] on icon "button" at bounding box center [620, 76] width 5 height 5
click at [619, 77] on icon "button" at bounding box center [620, 76] width 5 height 5
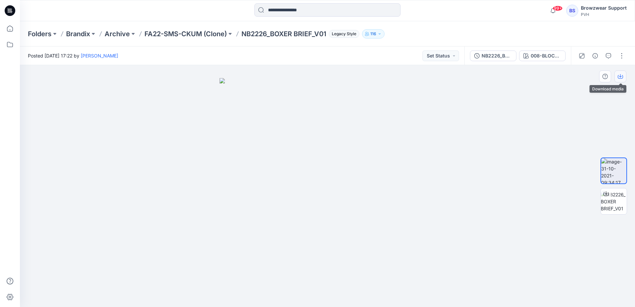
click at [621, 73] on button "button" at bounding box center [621, 76] width 12 height 12
click at [622, 79] on icon "button" at bounding box center [620, 77] width 5 height 4
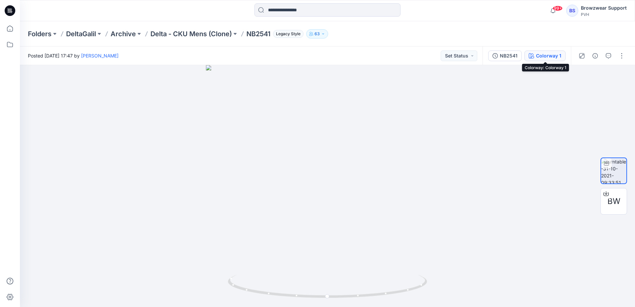
click at [546, 56] on div "Colorway 1" at bounding box center [548, 55] width 25 height 7
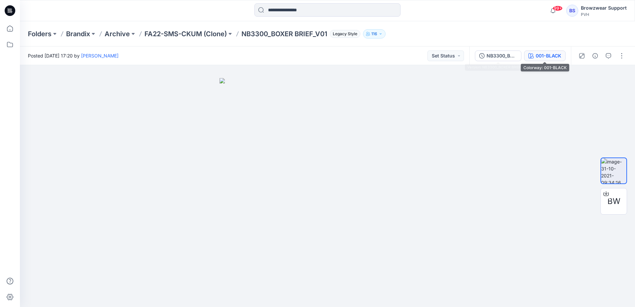
click at [545, 58] on div "001-BLACK" at bounding box center [549, 55] width 26 height 7
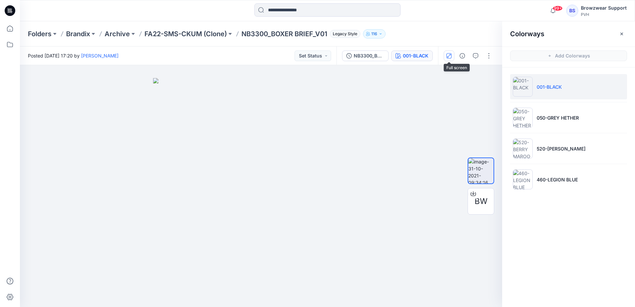
click at [451, 54] on icon "button" at bounding box center [449, 55] width 5 height 5
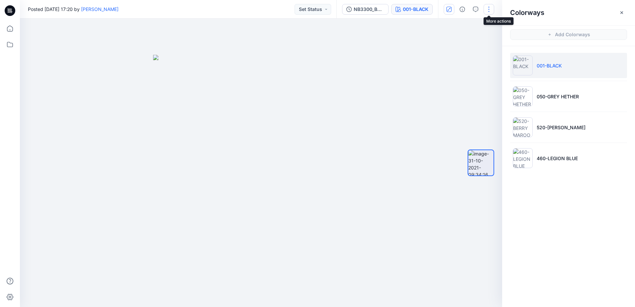
click at [491, 10] on button "button" at bounding box center [489, 9] width 11 height 11
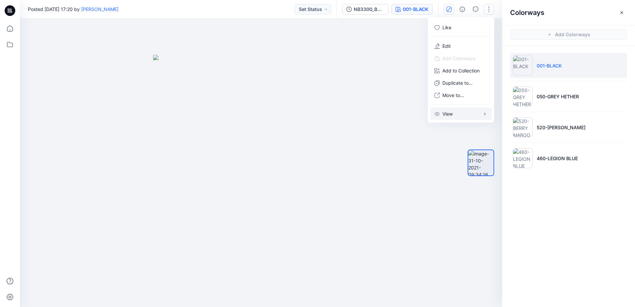
click at [463, 113] on button "View" at bounding box center [461, 114] width 61 height 12
drag, startPoint x: 563, startPoint y: 213, endPoint x: 566, endPoint y: 212, distance: 3.3
click at [566, 212] on div "Colorways Add Colorways 001-BLACK 050-GREY HETHER 520-BERRY MAROON 460-LEGION B…" at bounding box center [569, 153] width 133 height 307
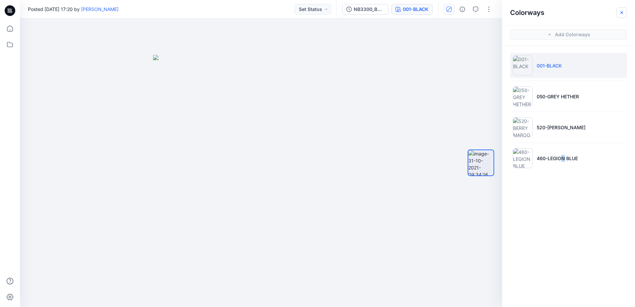
click at [623, 9] on button "button" at bounding box center [622, 12] width 11 height 11
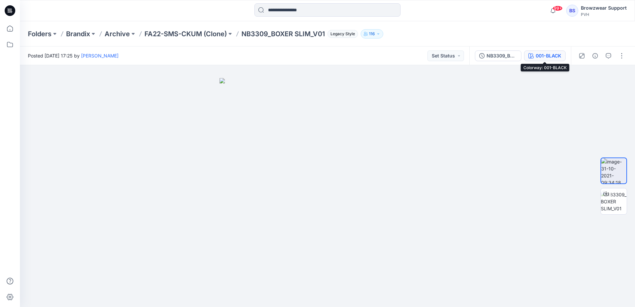
click at [531, 58] on icon "button" at bounding box center [531, 55] width 5 height 5
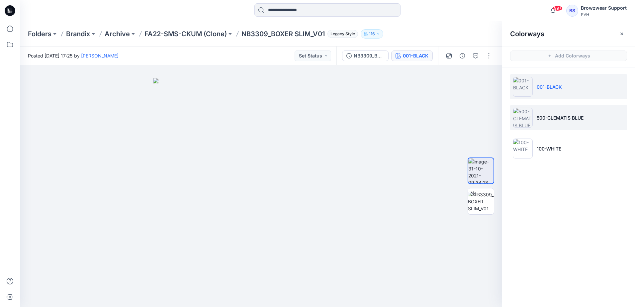
click at [560, 119] on p "500-CLEMATIS BLUE" at bounding box center [560, 117] width 47 height 7
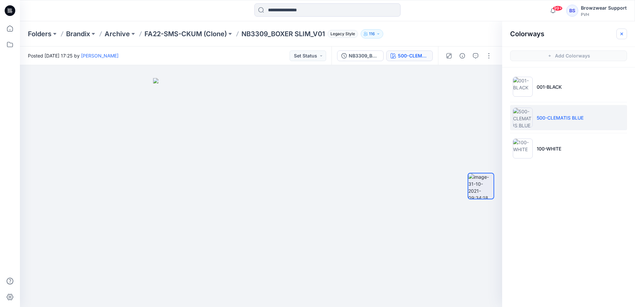
click at [623, 32] on icon "button" at bounding box center [622, 33] width 5 height 5
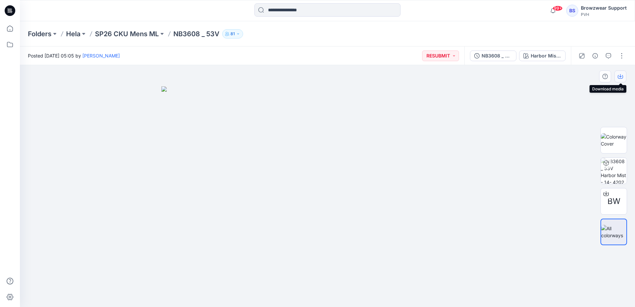
click at [619, 74] on icon "button" at bounding box center [620, 76] width 5 height 5
click at [552, 53] on div "Black - 050000" at bounding box center [546, 55] width 31 height 7
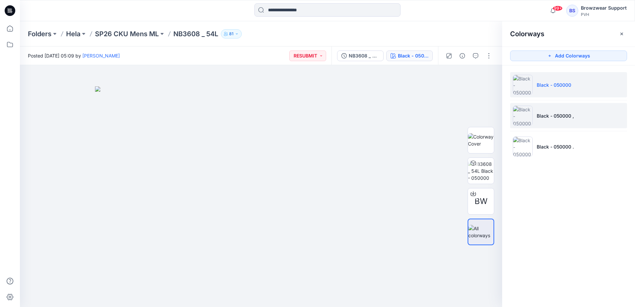
click at [564, 115] on p "Black - 050000 ," at bounding box center [555, 115] width 37 height 7
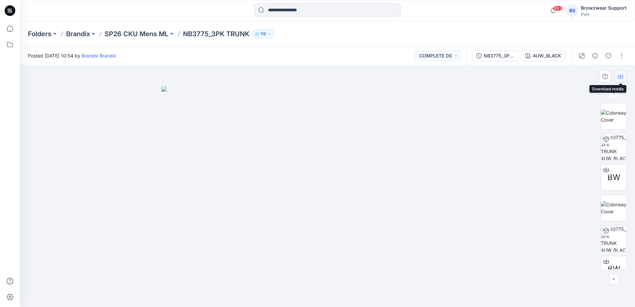
click at [623, 76] on icon "button" at bounding box center [620, 76] width 5 height 5
click at [618, 35] on div "Folders Brandix SP26 CKU Mens ML NB3775_3PK TRUNK 116" at bounding box center [328, 33] width 616 height 25
click at [153, 33] on p "SP26 CKU Mens ML" at bounding box center [137, 33] width 64 height 9
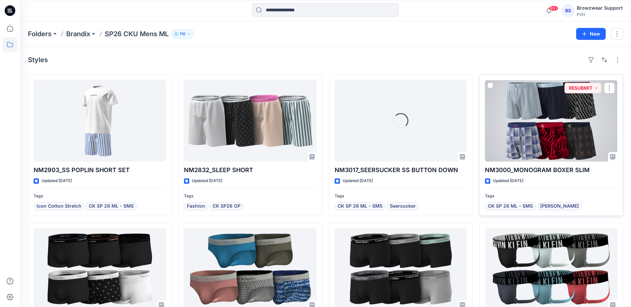
click at [526, 148] on div at bounding box center [551, 120] width 132 height 81
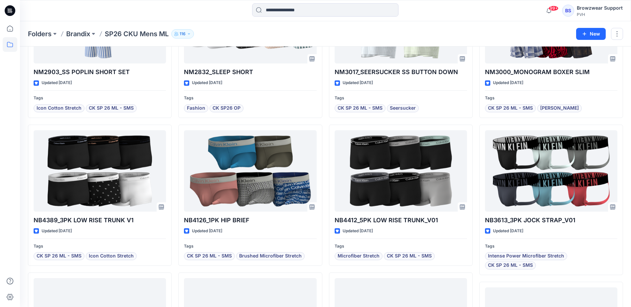
scroll to position [100, 0]
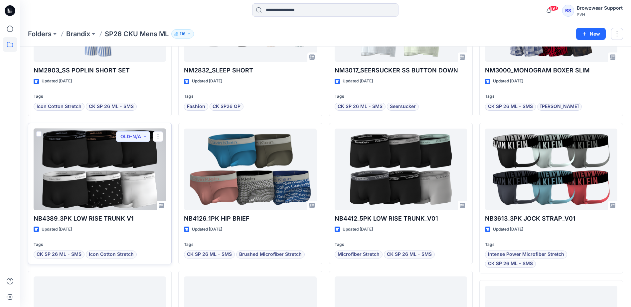
click at [133, 188] on div at bounding box center [100, 169] width 132 height 81
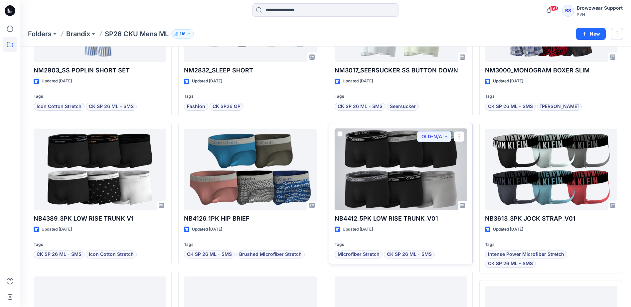
click at [434, 166] on div at bounding box center [400, 169] width 132 height 81
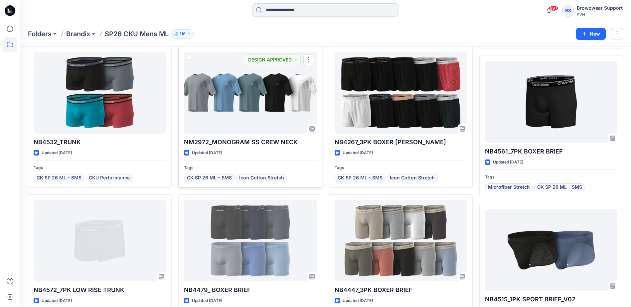
scroll to position [337, 0]
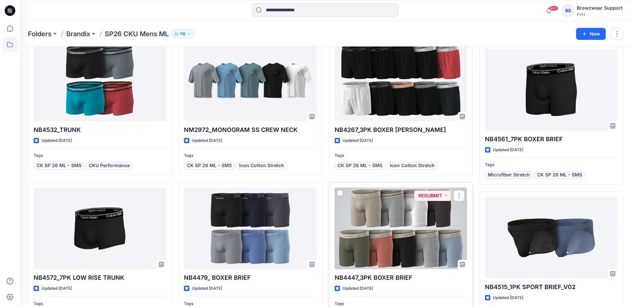
click at [382, 243] on div at bounding box center [400, 228] width 132 height 81
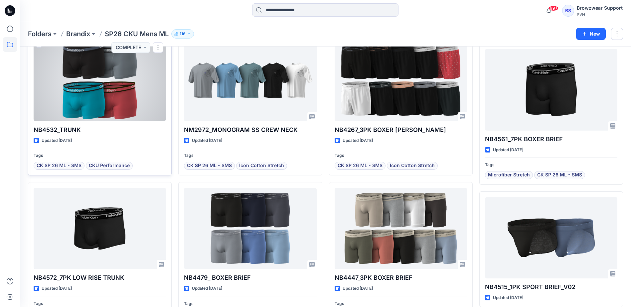
click at [124, 97] on div at bounding box center [100, 80] width 132 height 81
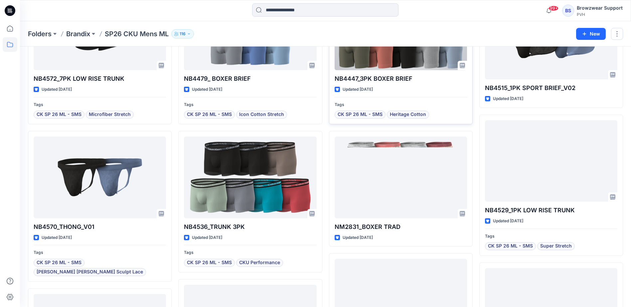
scroll to position [536, 0]
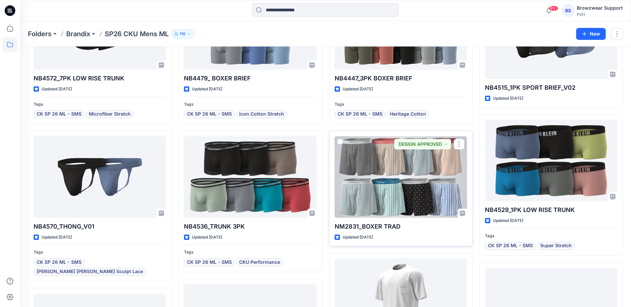
click at [375, 176] on div at bounding box center [400, 176] width 132 height 81
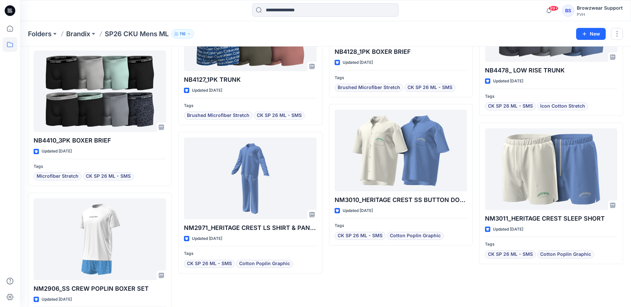
scroll to position [2886, 0]
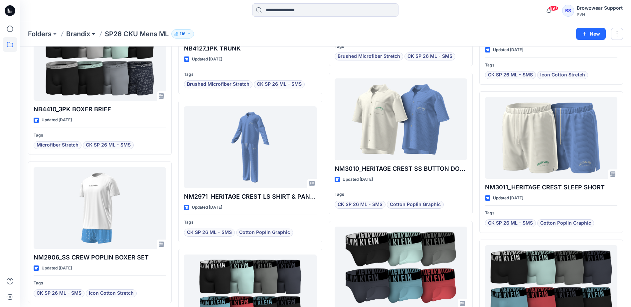
click at [94, 34] on button at bounding box center [93, 33] width 7 height 9
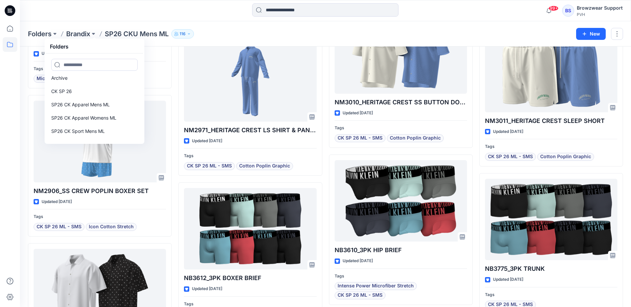
scroll to position [0, 0]
click at [97, 65] on input at bounding box center [94, 65] width 86 height 12
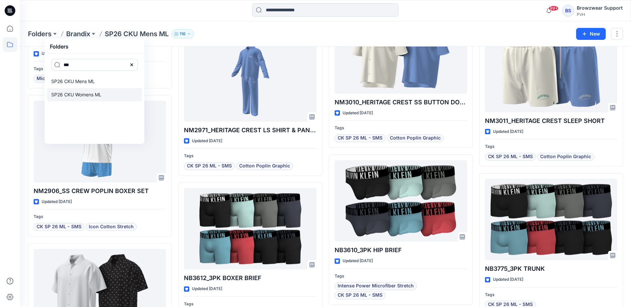
type input "***"
click at [93, 96] on p "SP26 CKU Womens ML" at bounding box center [76, 95] width 50 height 8
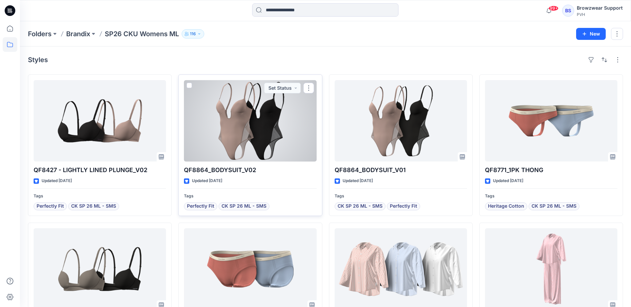
click at [268, 130] on div at bounding box center [250, 120] width 132 height 81
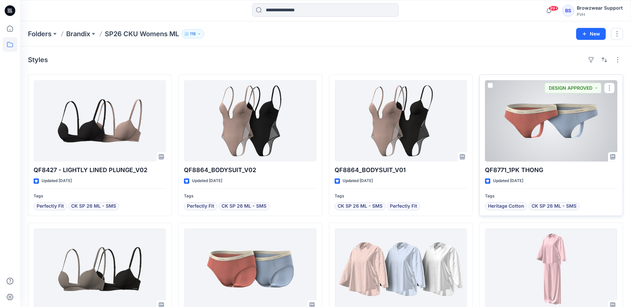
click at [551, 132] on div at bounding box center [551, 120] width 132 height 81
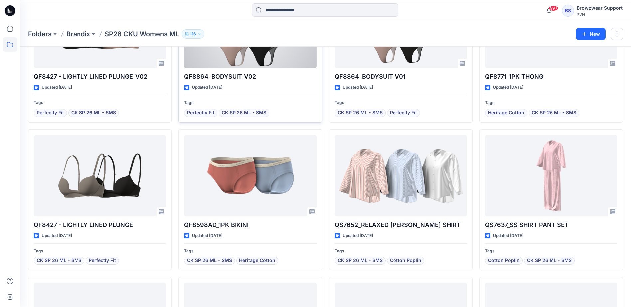
scroll to position [100, 0]
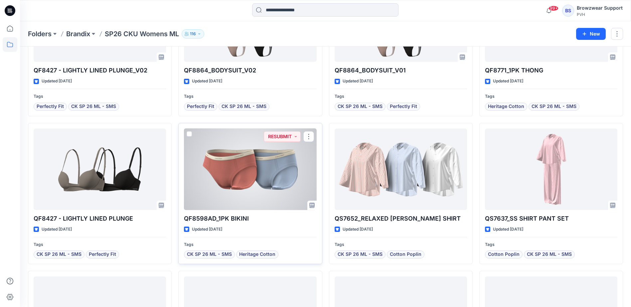
click at [240, 174] on div at bounding box center [250, 169] width 132 height 81
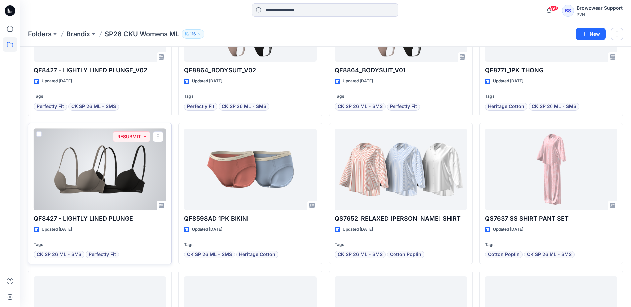
click at [105, 190] on div at bounding box center [100, 169] width 132 height 81
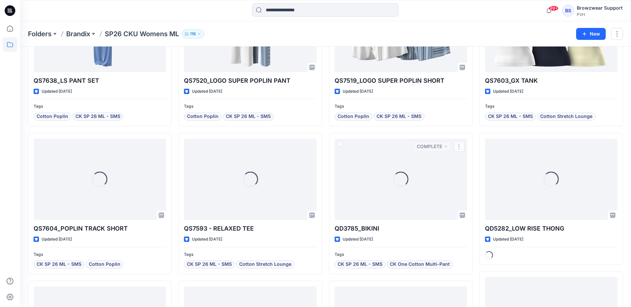
scroll to position [470, 0]
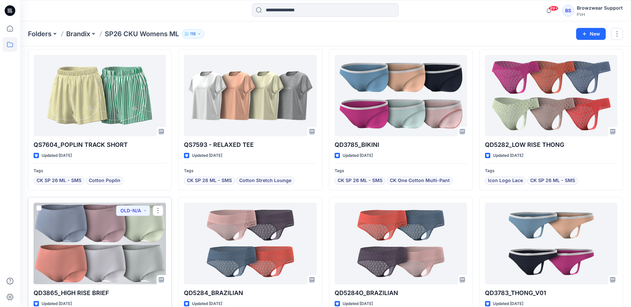
click at [103, 263] on div at bounding box center [100, 243] width 132 height 81
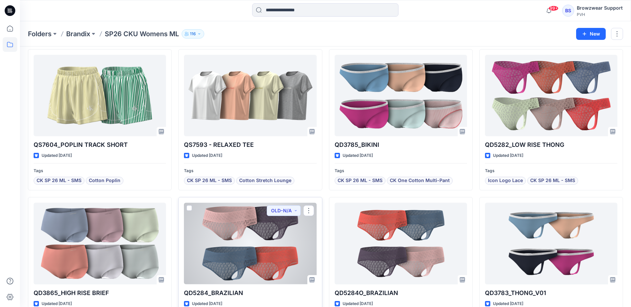
click at [238, 254] on div at bounding box center [250, 243] width 132 height 81
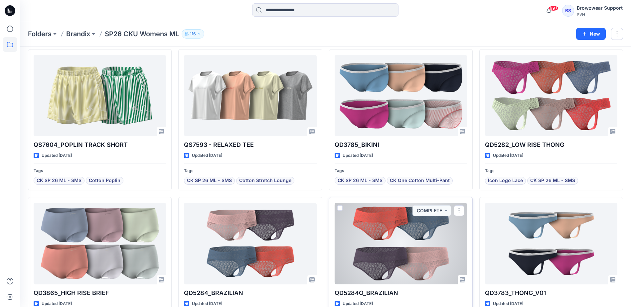
click at [436, 242] on div at bounding box center [400, 243] width 132 height 81
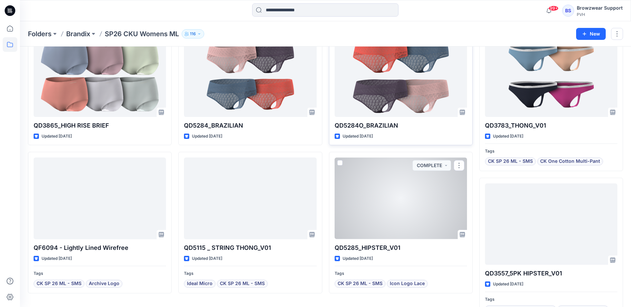
scroll to position [669, 0]
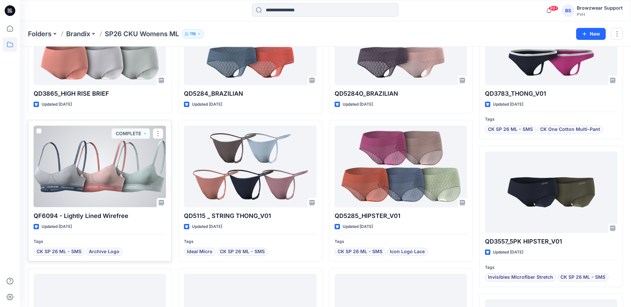
click at [121, 191] on div at bounding box center [100, 166] width 132 height 81
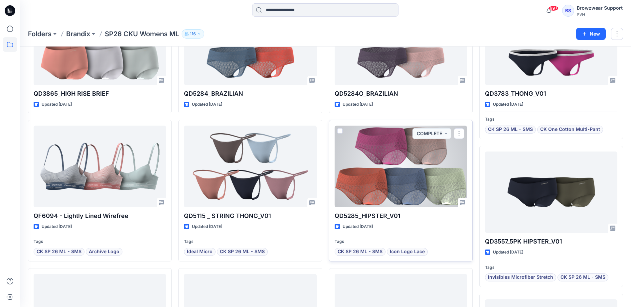
click at [367, 184] on div at bounding box center [400, 166] width 132 height 81
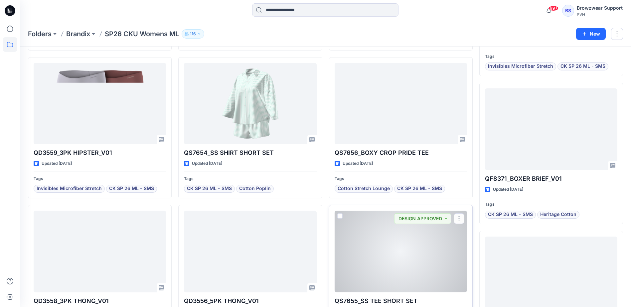
scroll to position [968, 0]
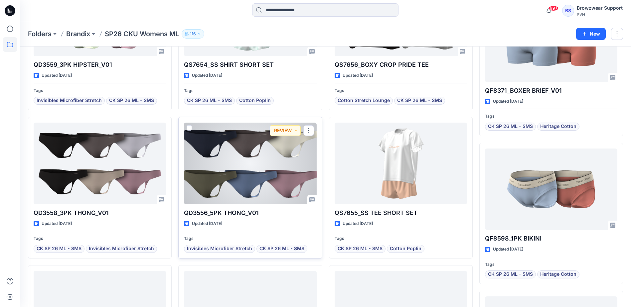
click at [253, 181] on div at bounding box center [250, 163] width 132 height 81
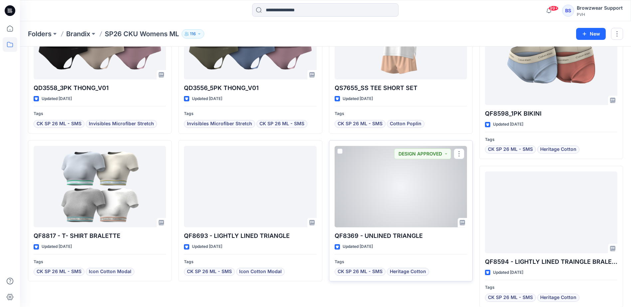
scroll to position [1125, 0]
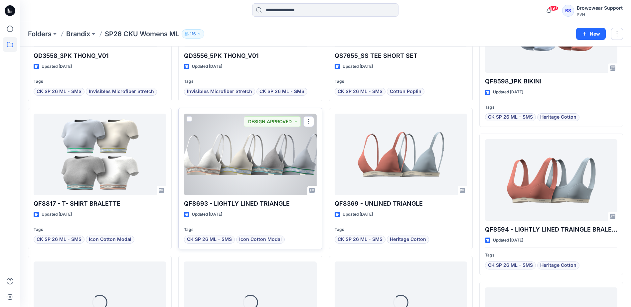
click at [266, 168] on div at bounding box center [250, 154] width 132 height 81
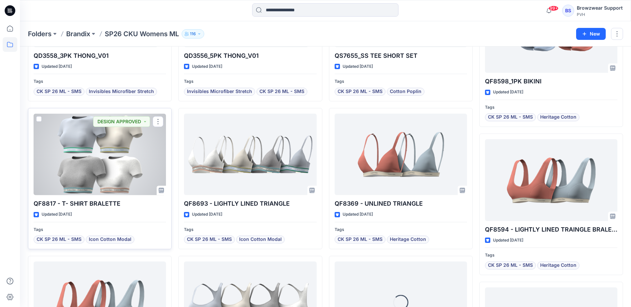
click at [117, 169] on div at bounding box center [100, 154] width 132 height 81
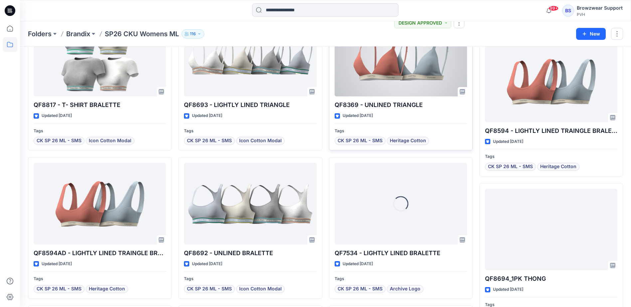
scroll to position [1225, 0]
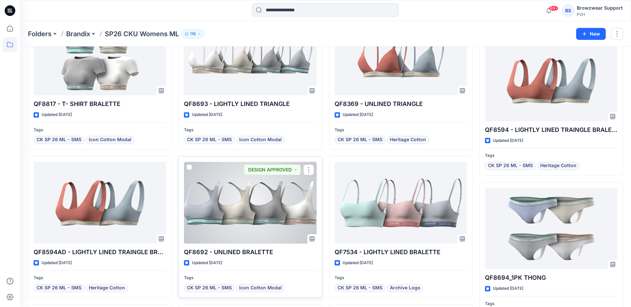
click at [237, 219] on div at bounding box center [250, 202] width 132 height 81
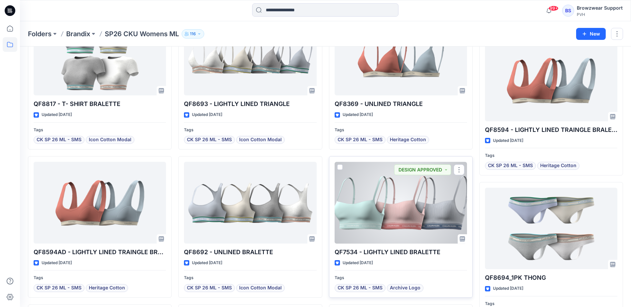
click at [415, 211] on div at bounding box center [400, 202] width 132 height 81
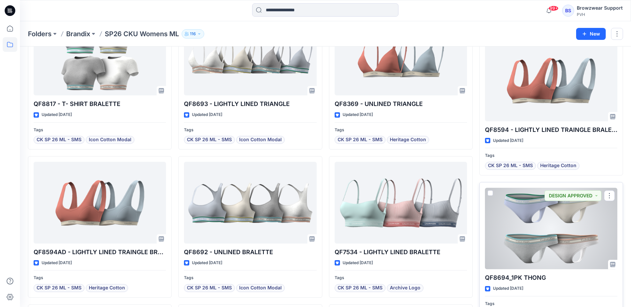
click at [542, 227] on div at bounding box center [551, 228] width 132 height 81
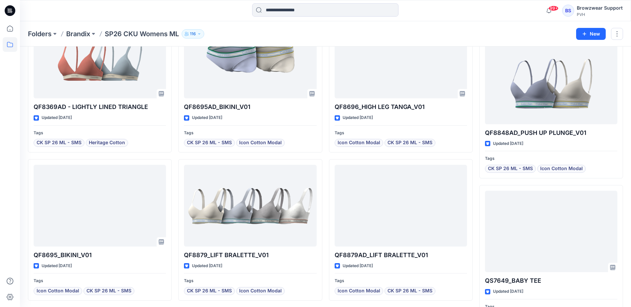
scroll to position [1557, 0]
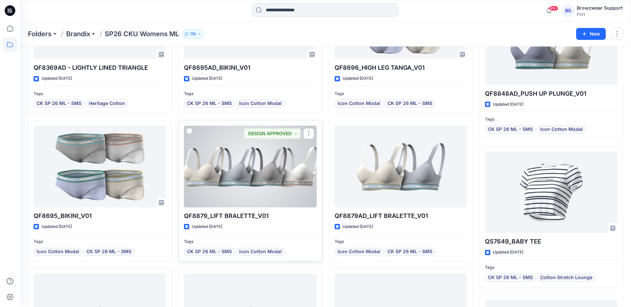
click at [268, 183] on div at bounding box center [250, 166] width 132 height 81
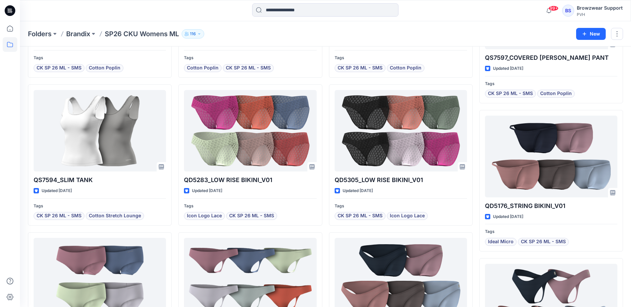
scroll to position [1889, 0]
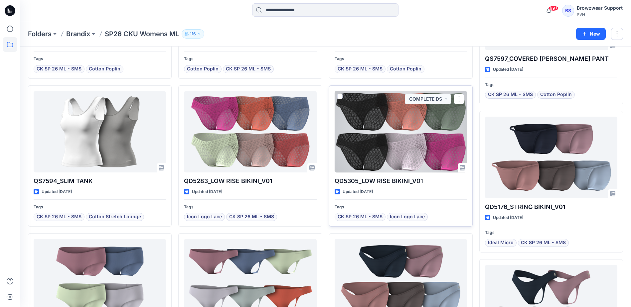
click at [361, 151] on div at bounding box center [400, 131] width 132 height 81
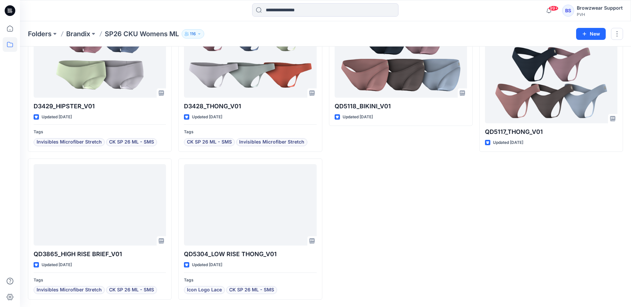
scroll to position [2112, 0]
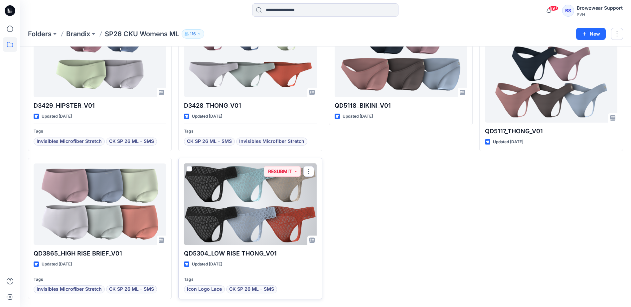
click at [243, 212] on div at bounding box center [250, 204] width 132 height 81
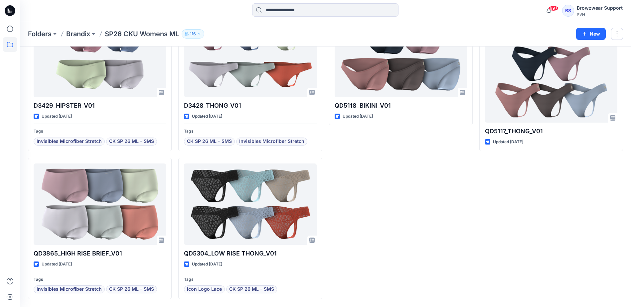
click at [507, 22] on div "Folders Brandix SP26 CKU Womens ML 116 New" at bounding box center [325, 33] width 611 height 25
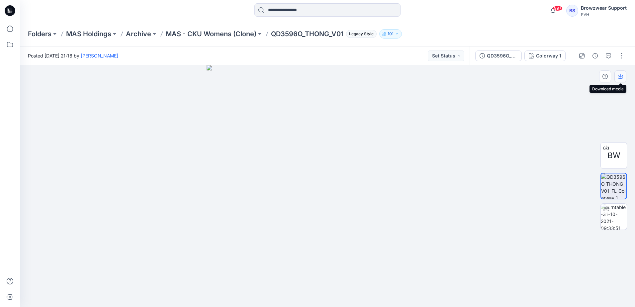
click at [620, 77] on icon "button" at bounding box center [620, 76] width 5 height 5
click at [621, 76] on icon "button" at bounding box center [621, 75] width 3 height 3
click at [619, 77] on icon "button" at bounding box center [620, 76] width 5 height 5
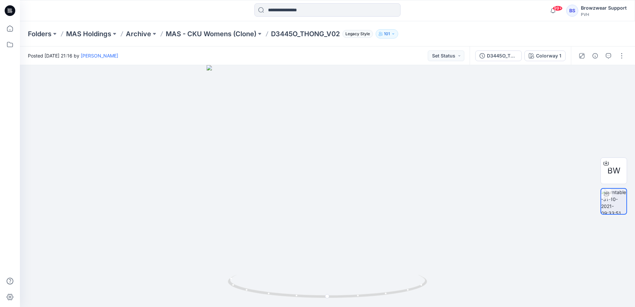
click at [615, 28] on div "Folders MAS Holdings Archive MAS - CKU Womens (Clone) D3445O_THONG_V02 Legacy S…" at bounding box center [328, 33] width 616 height 25
drag, startPoint x: 332, startPoint y: 190, endPoint x: 177, endPoint y: 182, distance: 155.1
click at [177, 182] on div at bounding box center [328, 186] width 616 height 242
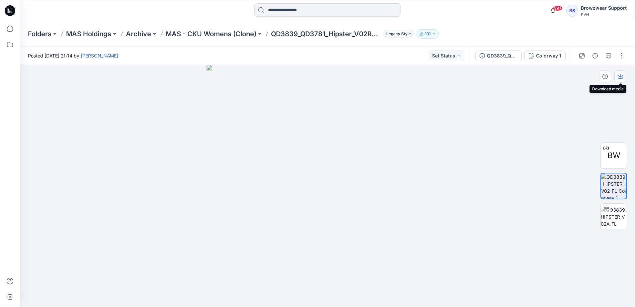
click at [623, 77] on icon "button" at bounding box center [620, 76] width 5 height 5
click at [623, 76] on icon "button" at bounding box center [620, 77] width 5 height 4
click at [623, 75] on icon "button" at bounding box center [620, 77] width 5 height 4
click at [620, 77] on icon "button" at bounding box center [620, 76] width 5 height 5
click at [625, 75] on button "button" at bounding box center [621, 76] width 12 height 12
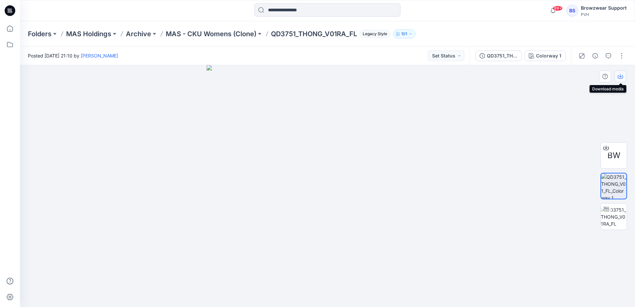
click at [619, 75] on icon "button" at bounding box center [620, 77] width 5 height 4
click at [621, 74] on icon "button" at bounding box center [620, 76] width 5 height 5
click at [624, 76] on button "button" at bounding box center [621, 76] width 12 height 12
click at [619, 77] on icon "button" at bounding box center [620, 76] width 5 height 5
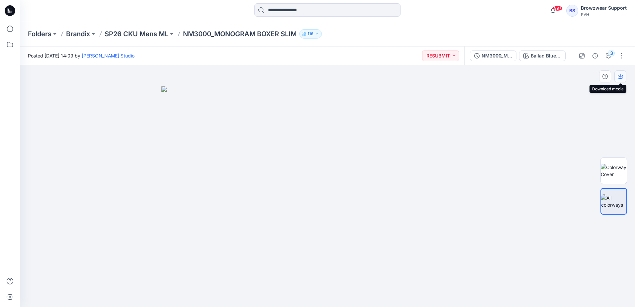
click at [621, 79] on icon "button" at bounding box center [620, 77] width 5 height 4
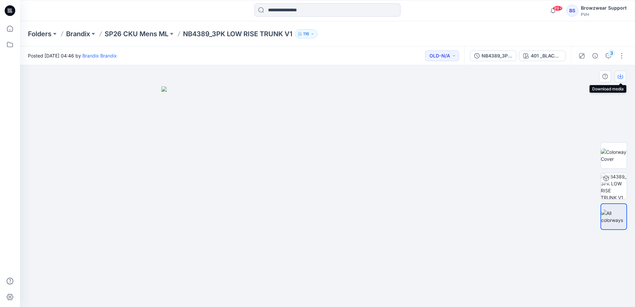
click at [622, 75] on icon "button" at bounding box center [620, 76] width 5 height 5
click at [623, 75] on icon "button" at bounding box center [620, 77] width 5 height 4
click at [625, 75] on button "button" at bounding box center [621, 76] width 12 height 12
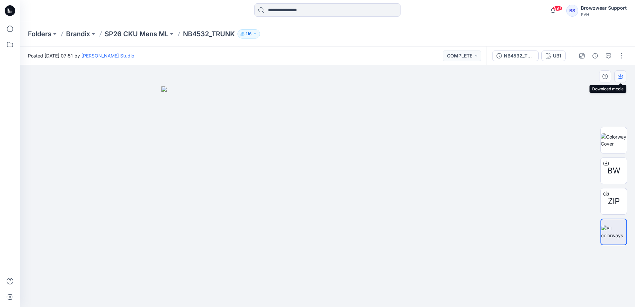
click at [621, 76] on icon "button" at bounding box center [621, 75] width 3 height 3
click at [620, 75] on icon "button" at bounding box center [620, 76] width 5 height 5
click at [621, 76] on icon "button" at bounding box center [621, 75] width 3 height 3
click at [621, 73] on button "button" at bounding box center [621, 76] width 12 height 12
click at [621, 78] on icon "button" at bounding box center [620, 76] width 5 height 5
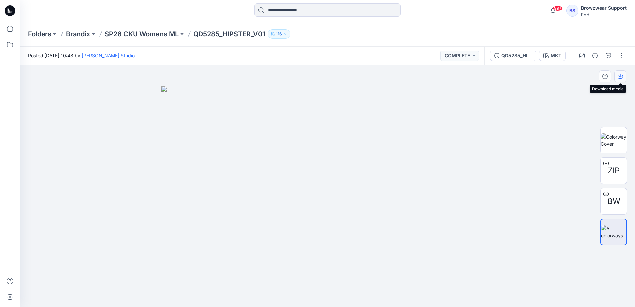
click at [622, 76] on icon "button" at bounding box center [620, 76] width 5 height 5
click at [620, 77] on icon "button" at bounding box center [620, 76] width 5 height 5
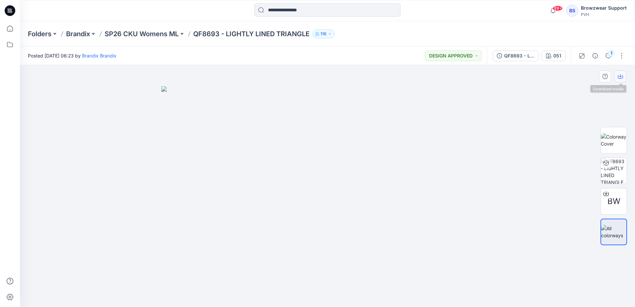
click at [624, 75] on button "button" at bounding box center [621, 76] width 12 height 12
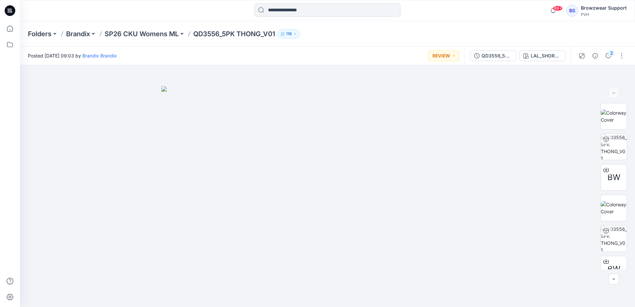
click at [424, 38] on div "Folders Brandix SP26 CKU Womens ML QD3556_5PK THONG_V01 116" at bounding box center [302, 33] width 548 height 9
click at [619, 78] on icon "button" at bounding box center [620, 76] width 5 height 5
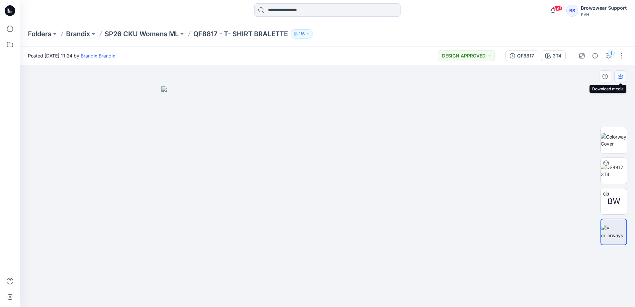
click at [621, 78] on icon "button" at bounding box center [620, 76] width 5 height 5
click at [622, 75] on icon "button" at bounding box center [620, 76] width 5 height 5
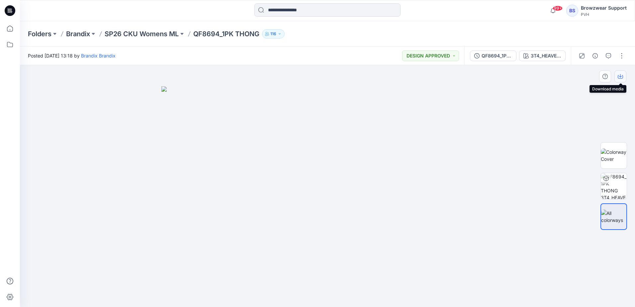
click at [622, 75] on icon "button" at bounding box center [620, 76] width 5 height 5
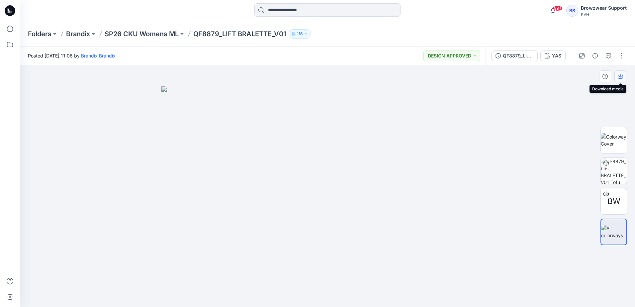
click at [619, 75] on icon "button" at bounding box center [620, 77] width 5 height 4
click at [621, 78] on icon "button" at bounding box center [620, 76] width 5 height 5
